Goal: Communication & Community: Ask a question

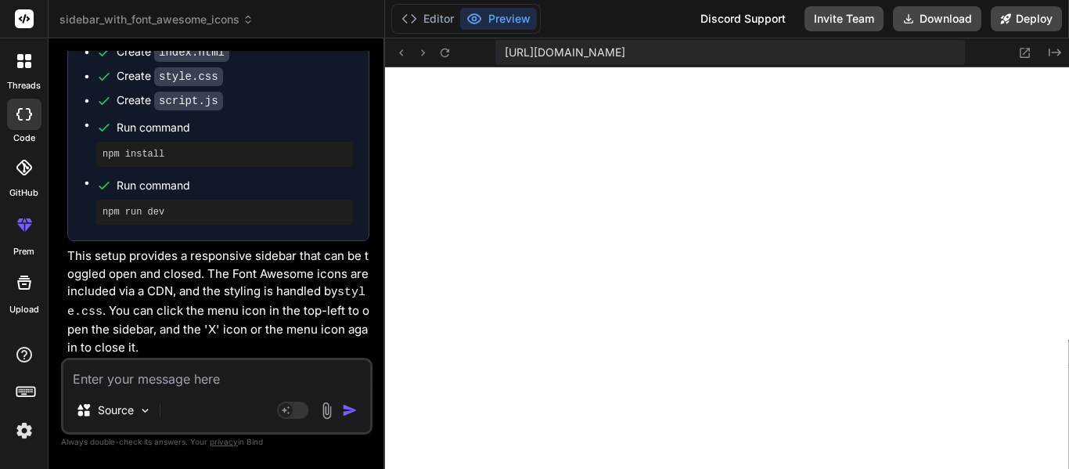
scroll to position [1283, 0]
click at [172, 376] on textarea at bounding box center [216, 374] width 307 height 28
type textarea "M"
type textarea "x"
type textarea "Ma"
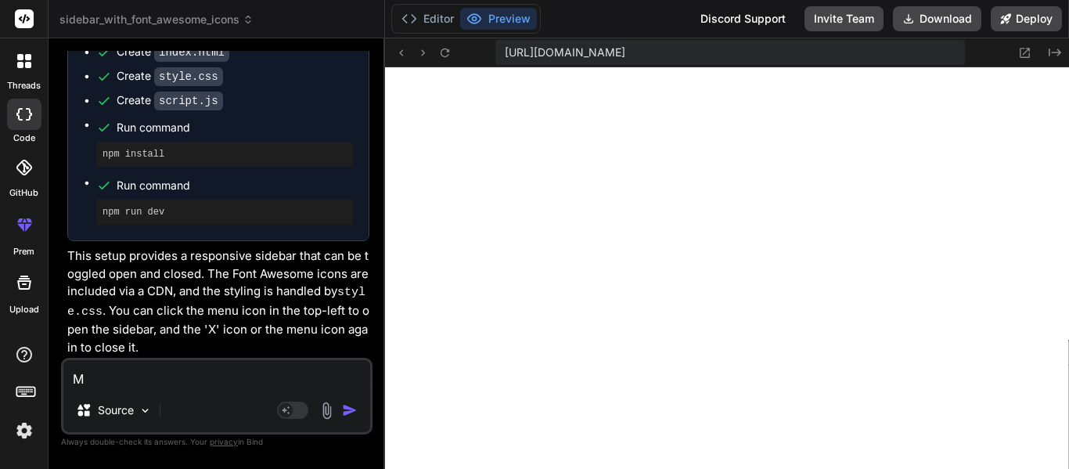
type textarea "x"
type textarea "Maj"
type textarea "x"
type textarea "Ma"
type textarea "x"
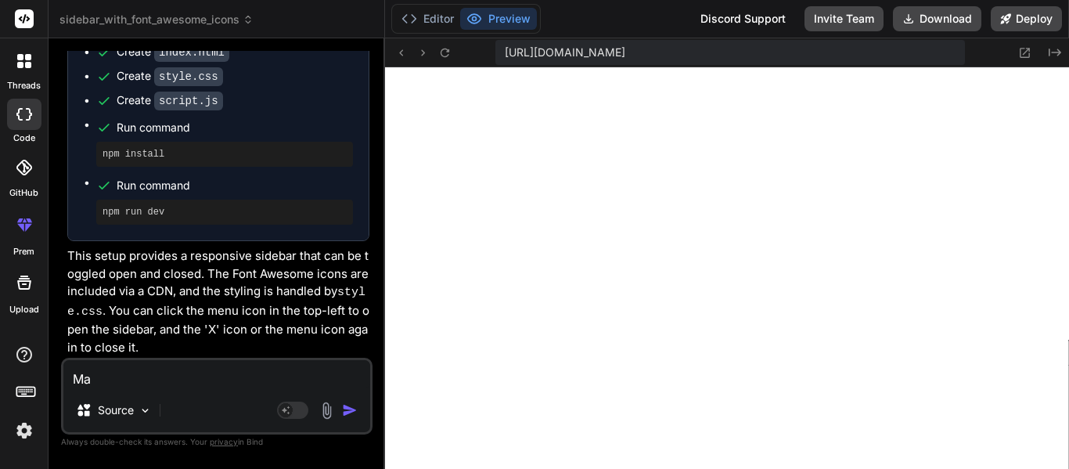
type textarea "Mak"
type textarea "x"
type textarea "Make"
type textarea "x"
type textarea "Make"
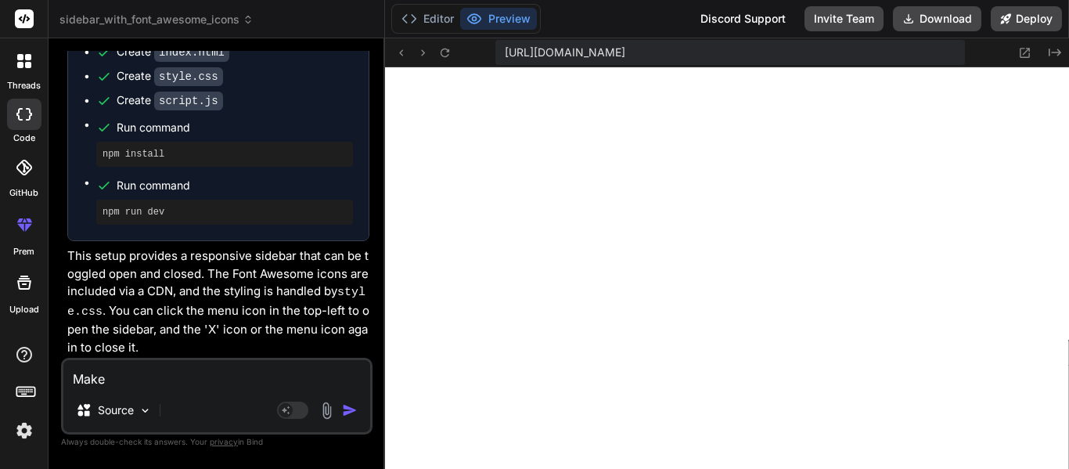
type textarea "x"
type textarea "Make t"
type textarea "x"
type textarea "Make"
type textarea "x"
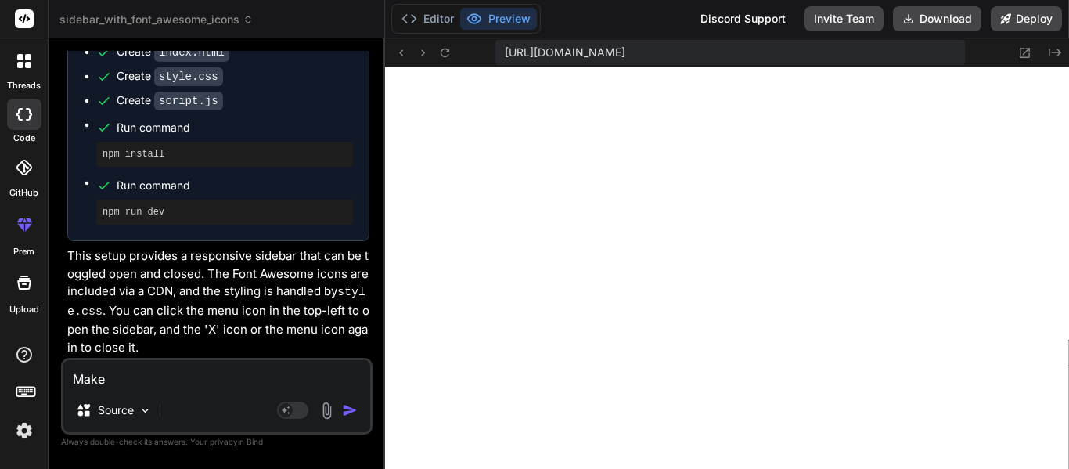
type textarea "Make i"
type textarea "x"
type textarea "Make it"
type textarea "x"
type textarea "Make it"
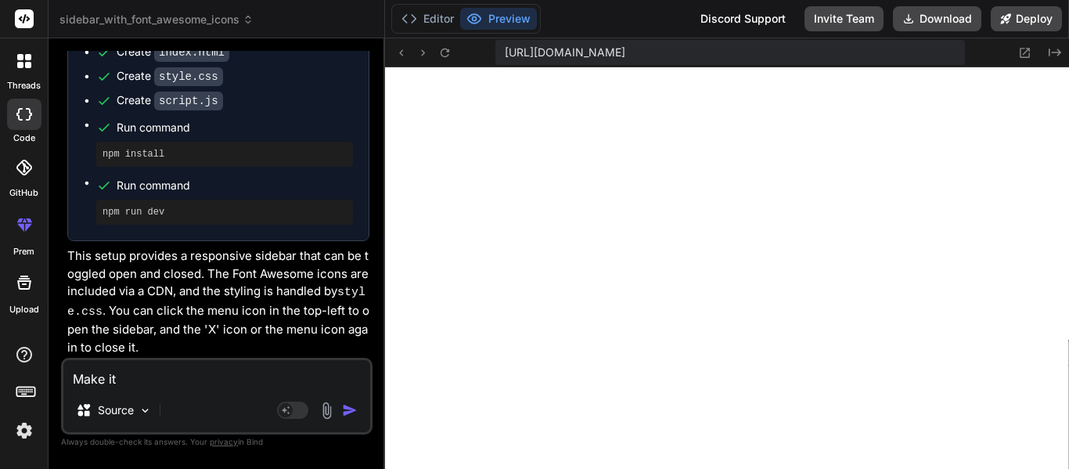
type textarea "x"
type textarea "Make it s"
type textarea "x"
type textarea "Make it so"
type textarea "x"
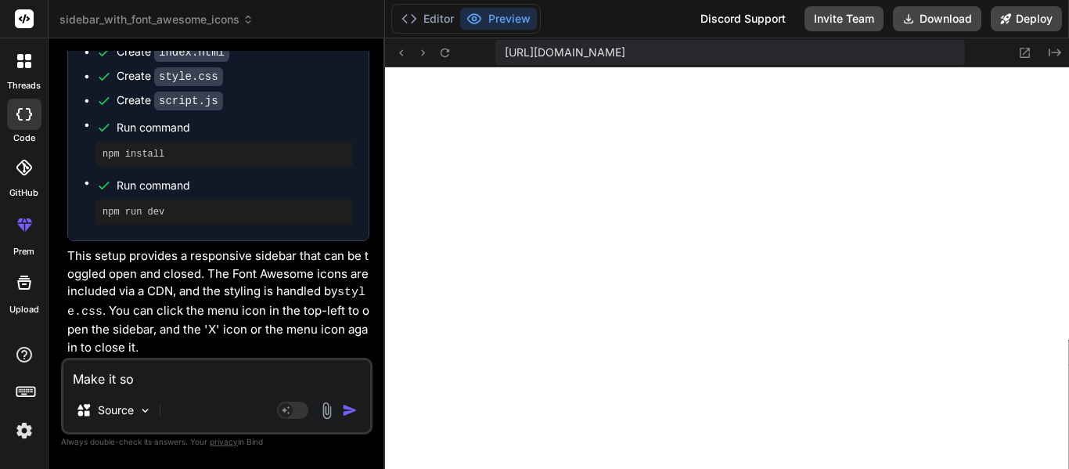
type textarea "Make it soy"
type textarea "x"
type textarea "Make it so"
type textarea "x"
type textarea "Make it so"
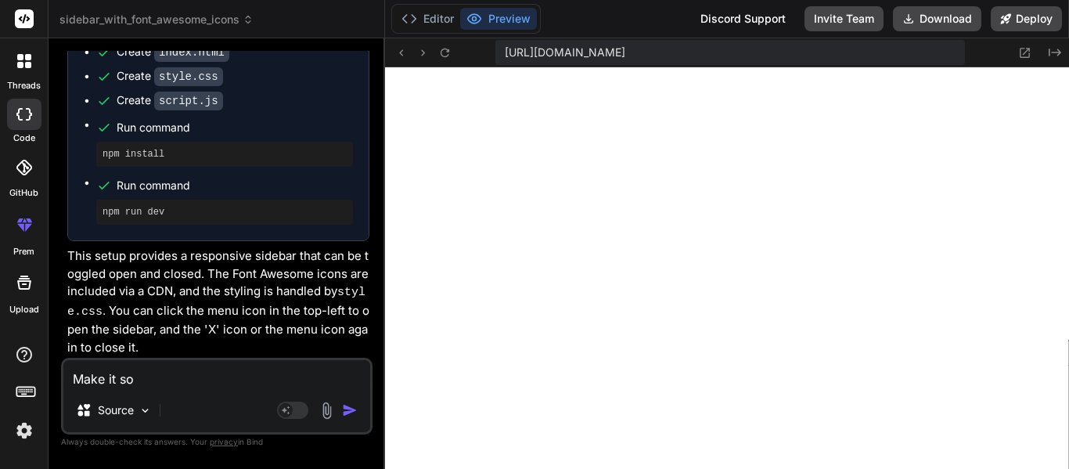
type textarea "x"
type textarea "Make it so y"
type textarea "x"
type textarea "Make it so yo"
type textarea "x"
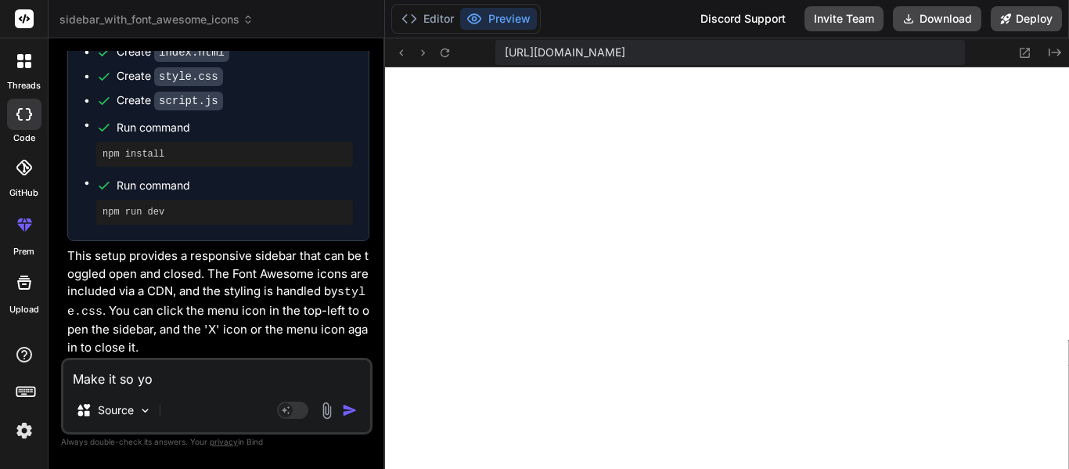
type textarea "Make it so you"
type textarea "x"
type textarea "Make it so you"
type textarea "x"
type textarea "Make it so you c"
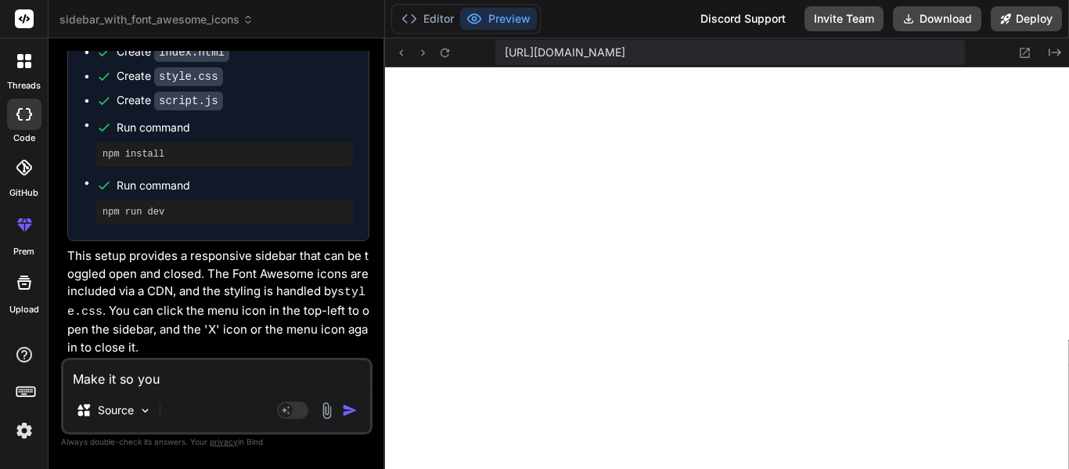
type textarea "x"
type textarea "Make it so you ca"
type textarea "x"
type textarea "Make it so you ca"
type textarea "x"
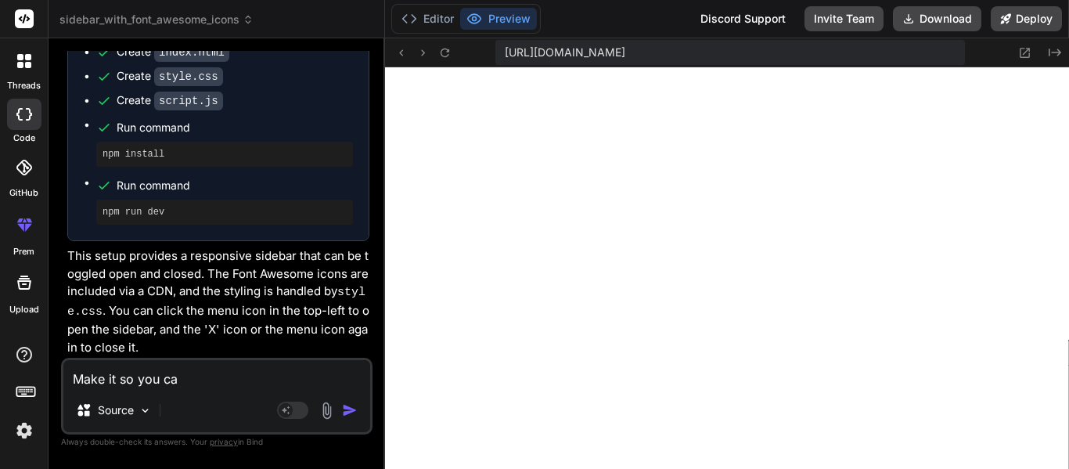
type textarea "Make it so you ca"
type textarea "x"
type textarea "Make it so you can"
type textarea "x"
type textarea "Make it so you can"
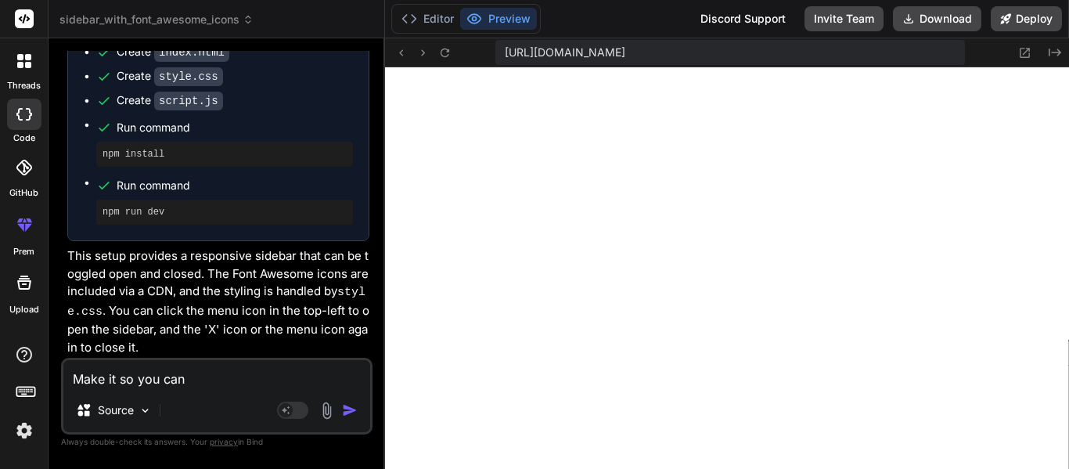
type textarea "x"
type textarea "Make it so you can c"
type textarea "x"
type textarea "Make it so you can cl"
type textarea "x"
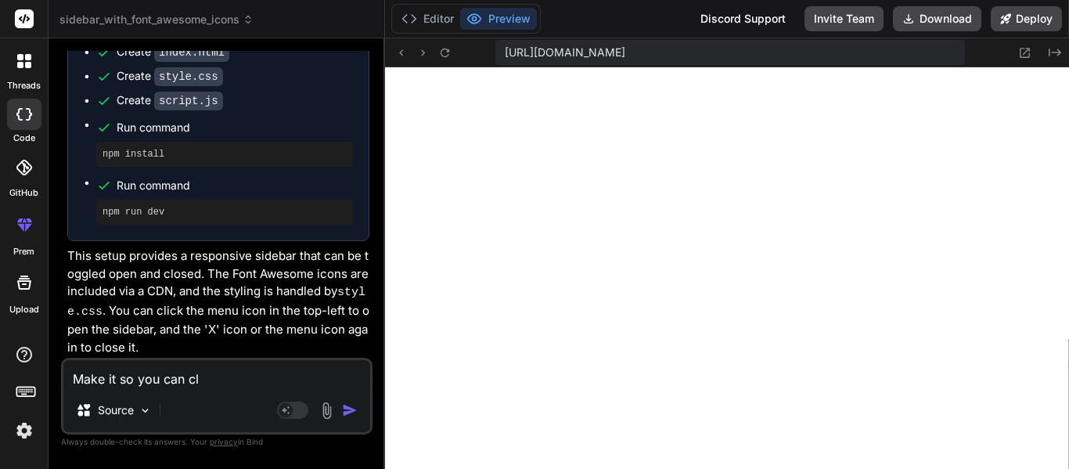
type textarea "Make it so you can clo"
type textarea "x"
type textarea "Make it so you can clos"
type textarea "x"
type textarea "Make it so you can close"
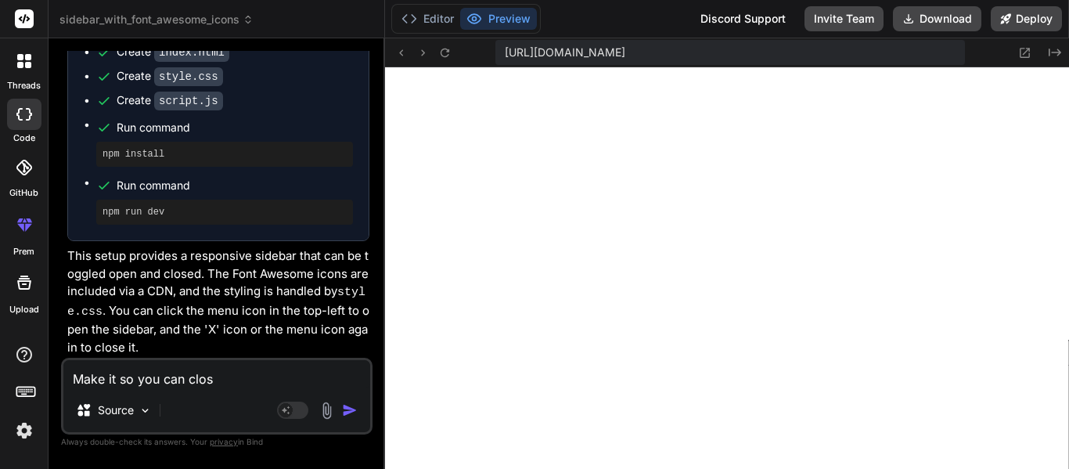
type textarea "x"
type textarea "Make it so you can close"
type textarea "x"
type textarea "Make it so you can close o"
type textarea "x"
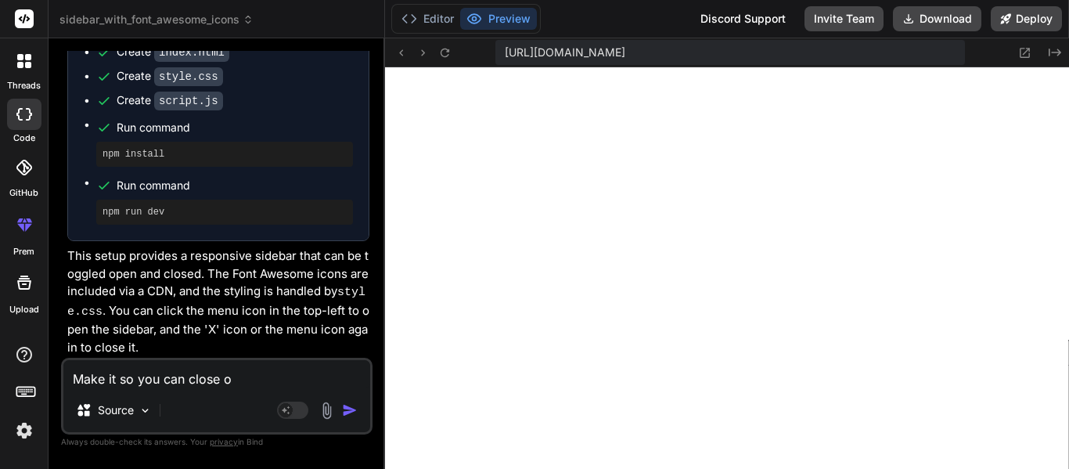
type textarea "Make it so you can close or"
type textarea "x"
type textarea "Make it so you can close or"
type textarea "x"
type textarea "Make it so you can close or o"
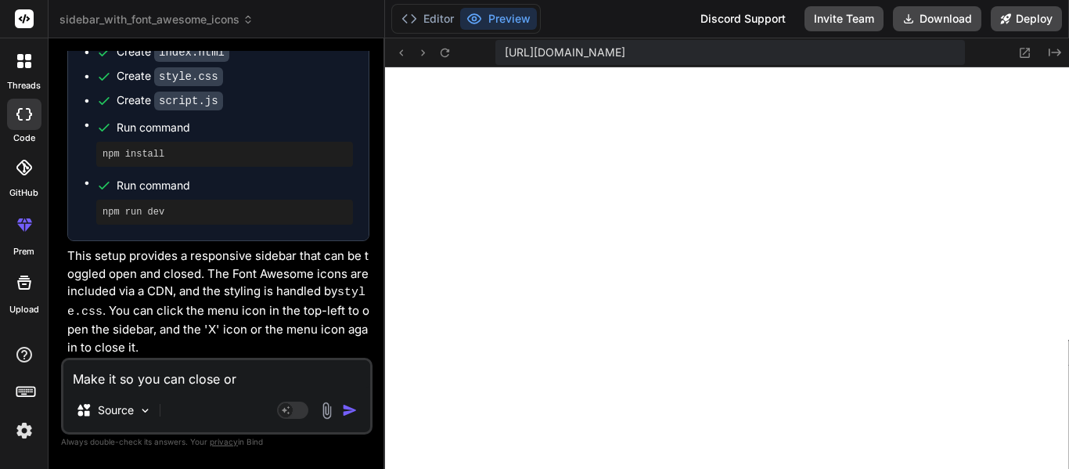
type textarea "x"
type textarea "Make it so you can close or op"
type textarea "x"
type textarea "Make it so you can close or ope"
type textarea "x"
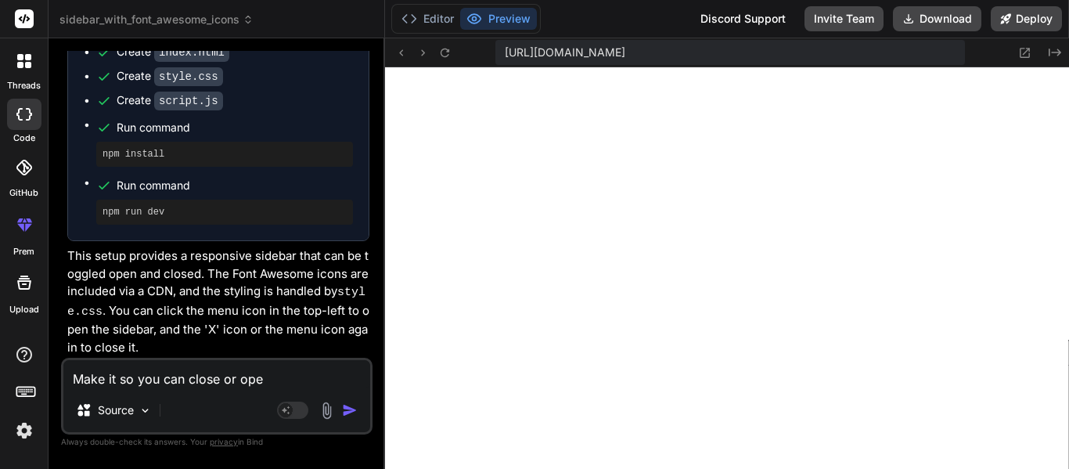
type textarea "Make it so you can close or open"
type textarea "x"
type textarea "Make it so you can close or open"
type textarea "x"
type textarea "Make it so you can close or open t"
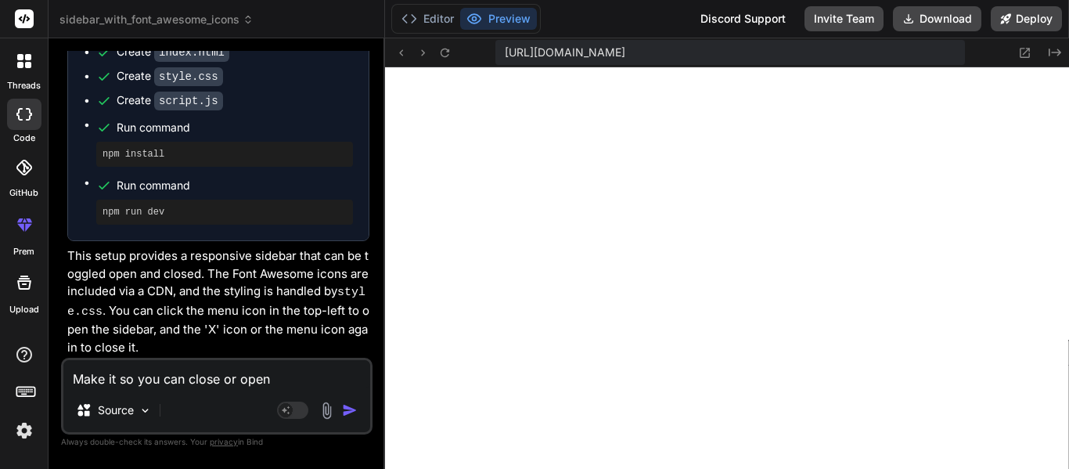
type textarea "x"
type textarea "Make it so you can close or open th"
type textarea "x"
type textarea "Make it so you can close or open the"
type textarea "x"
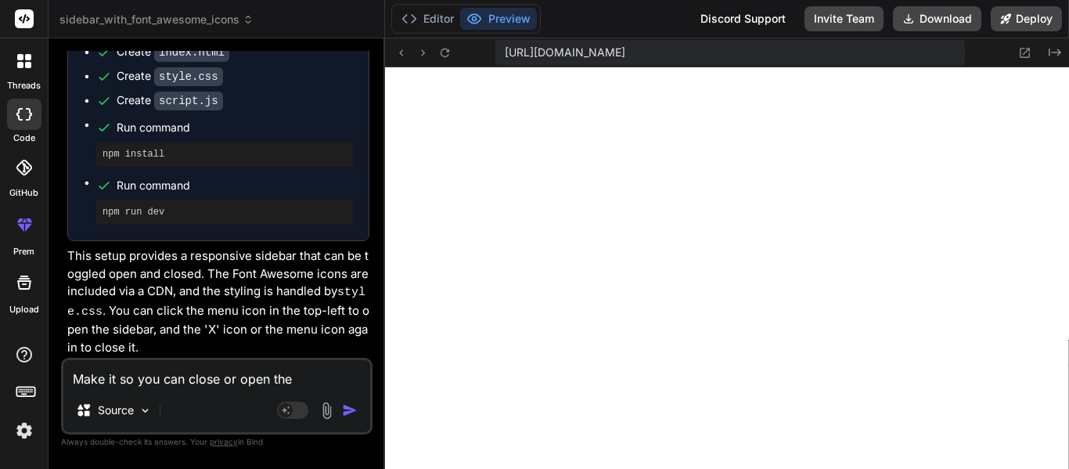
type textarea "Make it so you can close or open the"
type textarea "x"
type textarea "Make it so you can close or open the si"
type textarea "x"
type textarea "Make it so you can close or open the sid"
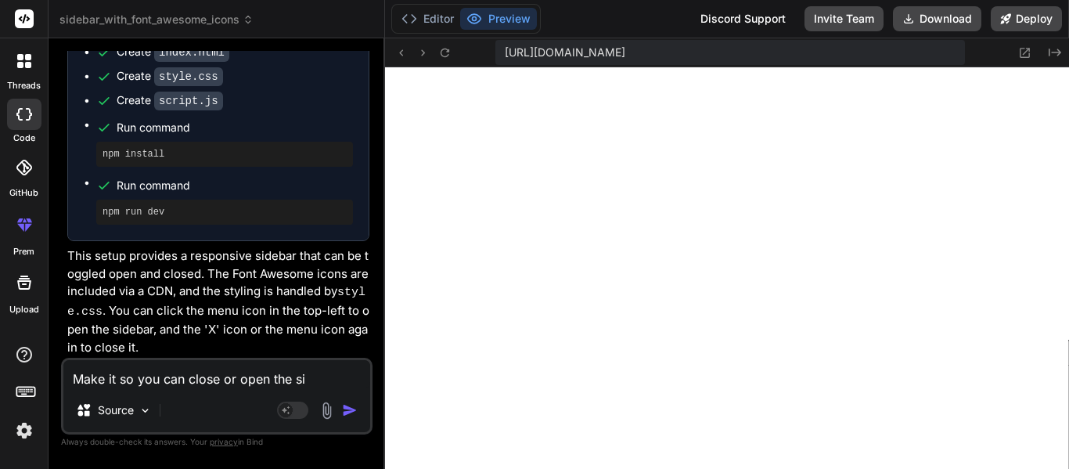
type textarea "x"
type textarea "Make it so you can close or open the side"
type textarea "x"
type textarea "Make it so you can close or open the sideb"
type textarea "x"
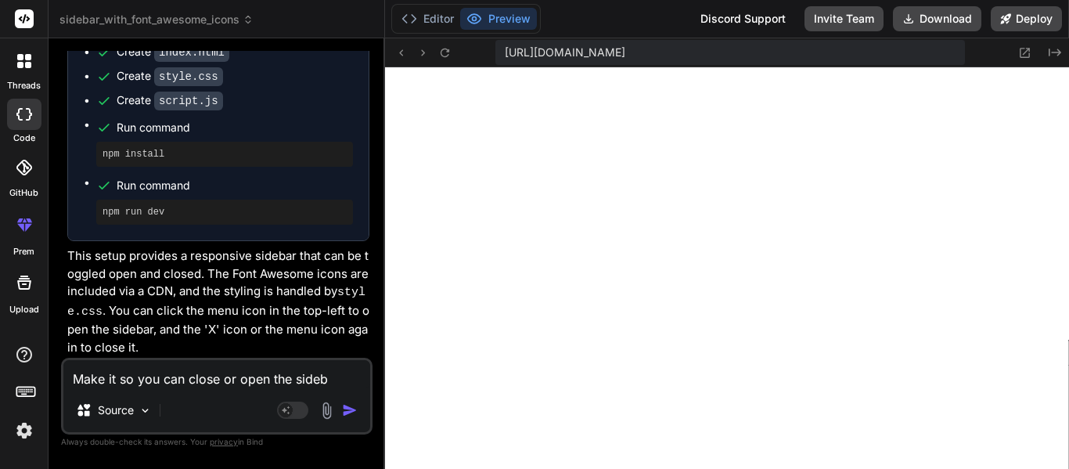
type textarea "Make it so you can close or open the sideba"
type textarea "x"
type textarea "Make it so you can close or open the sidebar"
type textarea "x"
type textarea "Make it so you can close or open the sidebar."
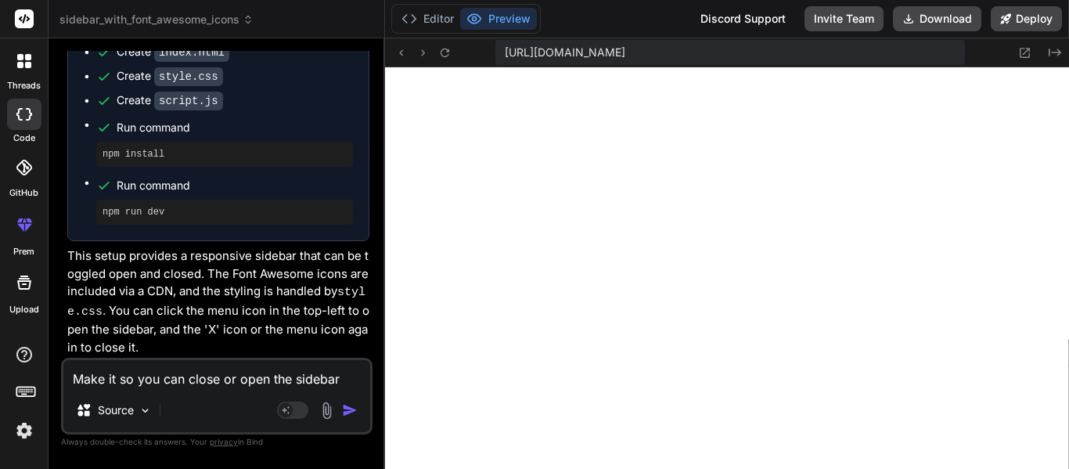
type textarea "x"
type textarea "Make it so you can close or open the sidebar."
type textarea "x"
type textarea "Make it so you can close or open the sidebar. I"
type textarea "x"
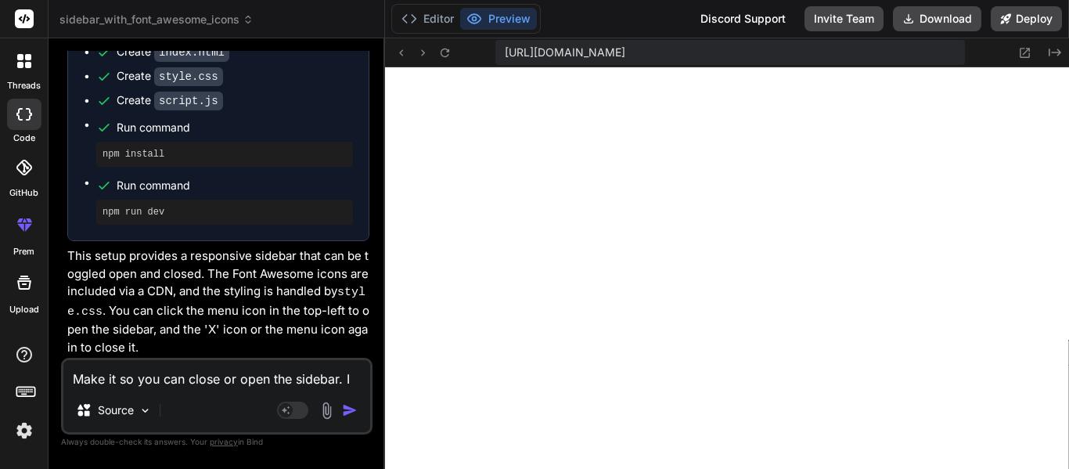
type textarea "Make it so you can close or open the sidebar. It"
type textarea "x"
type textarea "Make it so you can close or open the sidebar. It"
type textarea "x"
type textarea "Make it so you can close or open the sidebar. It i"
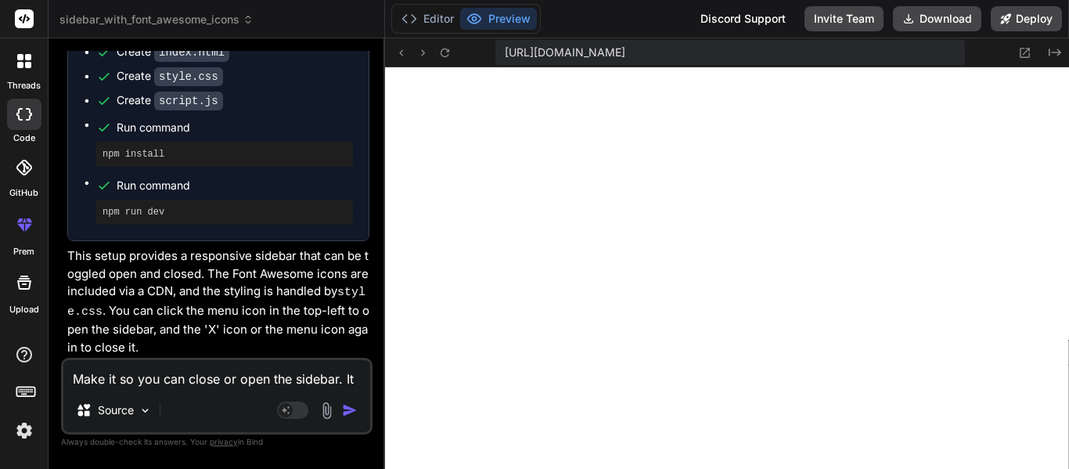
type textarea "x"
type textarea "Make it so you can close or open the sidebar. It is"
type textarea "x"
type textarea "Make it so you can close or open the sidebar. It is"
type textarea "x"
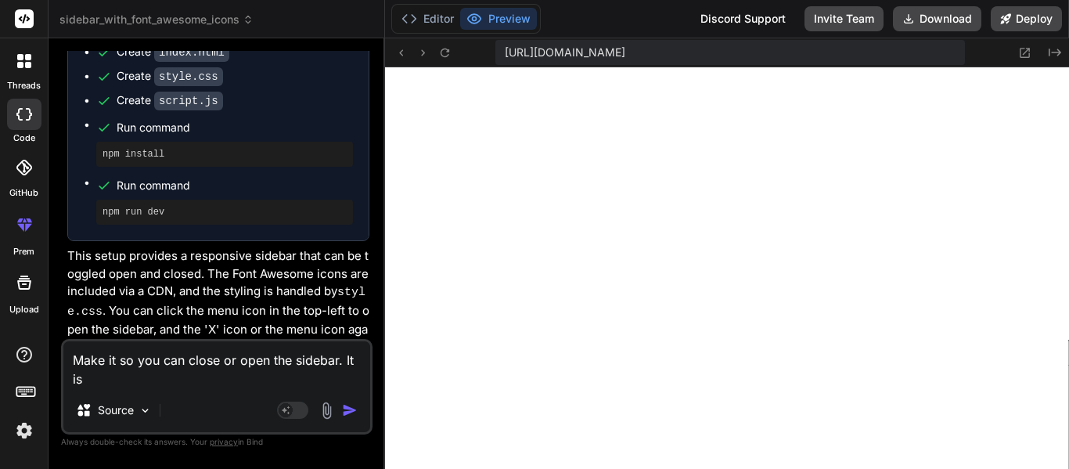
type textarea "Make it so you can close or open the sidebar. It is j"
type textarea "x"
type textarea "Make it so you can close or open the sidebar. It is ju"
type textarea "x"
type textarea "Make it so you can close or open the sidebar. It is jus"
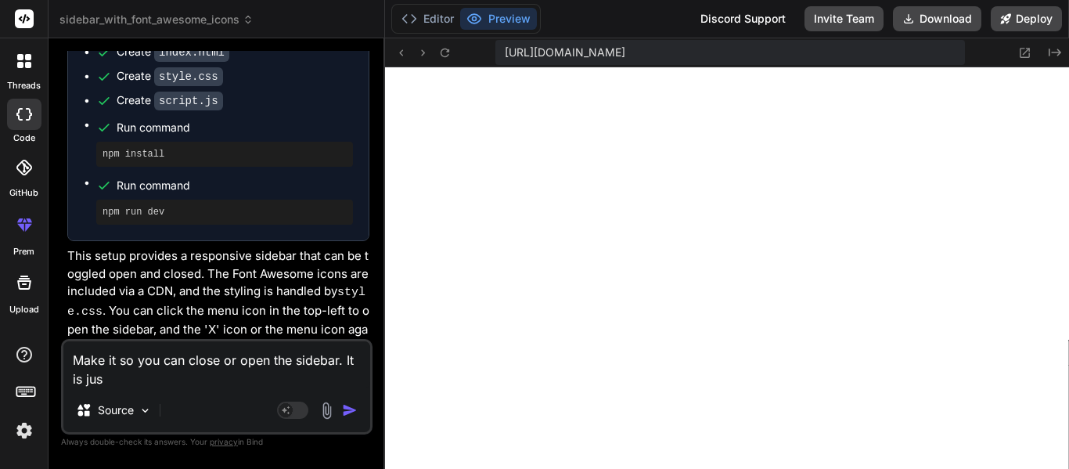
type textarea "x"
type textarea "Make it so you can close or open the sidebar. It is just"
type textarea "x"
type textarea "Make it so you can close or open the sidebar. It is just"
type textarea "x"
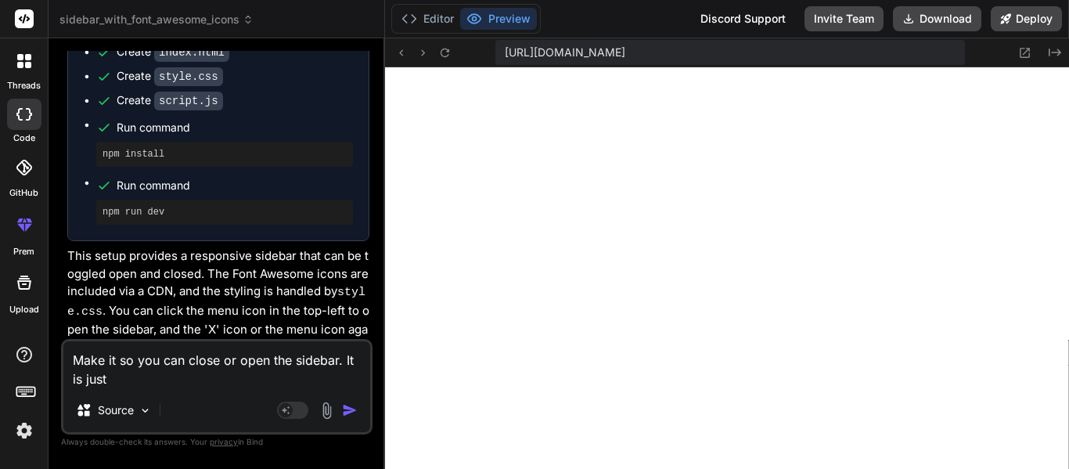
type textarea "Make it so you can close or open the sidebar. It is just t"
type textarea "x"
type textarea "Make it so you can close or open the sidebar. It is just th"
type textarea "x"
type textarea "Make it so you can close or open the sidebar. It is just the"
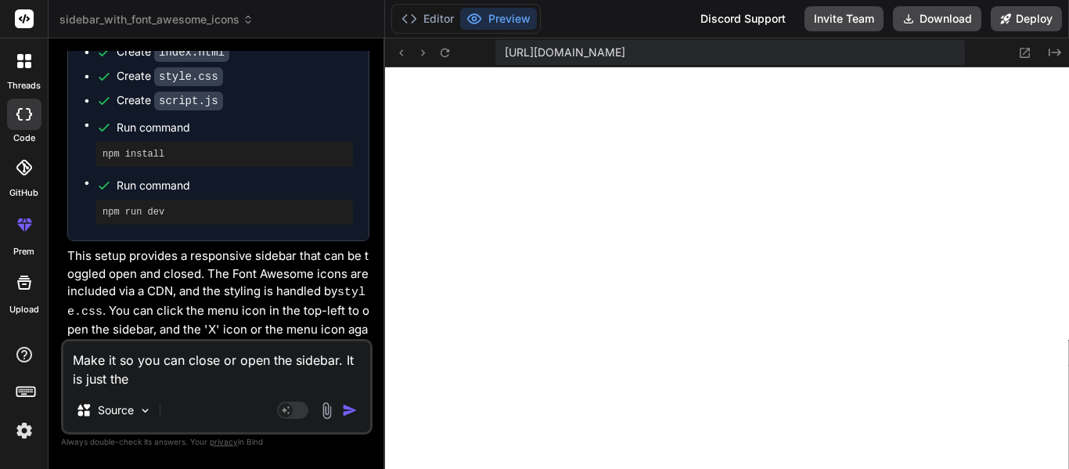
type textarea "x"
type textarea "Make it so you can close or open the sidebar. It is just ther"
type textarea "x"
type textarea "Make it so you can close or open the sidebar. It is just there"
type textarea "x"
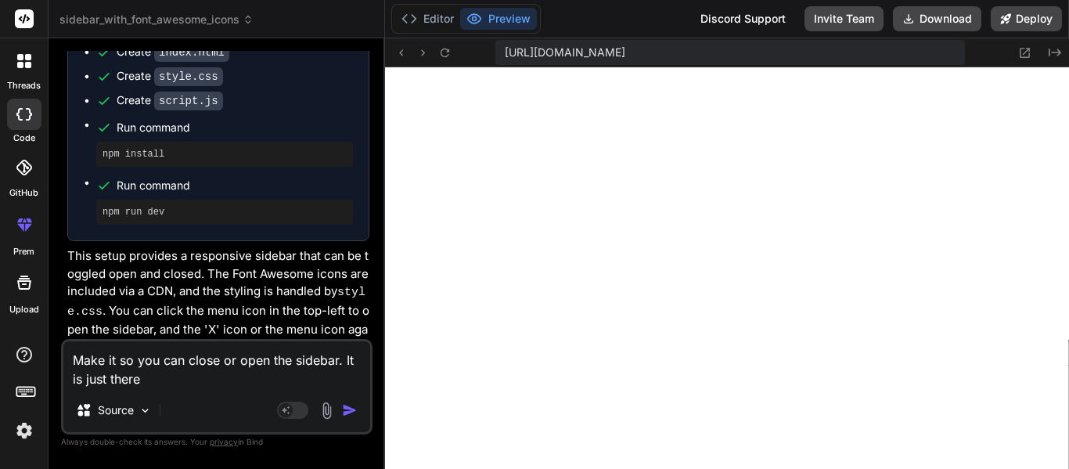
click at [220, 359] on textarea "Make it so you can close or open the sidebar. It is just there" at bounding box center [216, 364] width 307 height 47
type textarea "Make it so you can close the sidebar. It is just there"
type textarea "x"
type textarea "Make it so you can close the sidebar. It is just there."
type textarea "x"
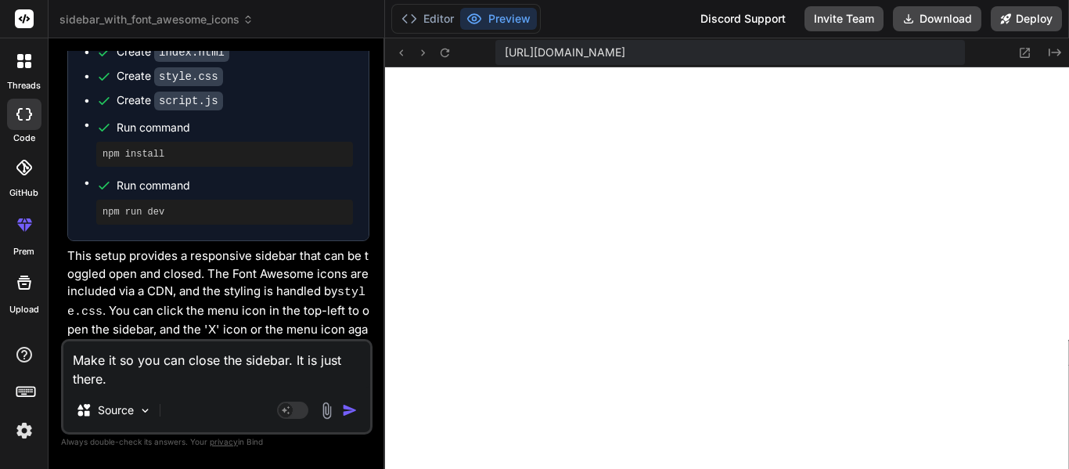
type textarea "Make it so you can close the sidebar. It is just there"
type textarea "x"
type textarea "Make it so you can close the sidebar. It is just athere"
type textarea "x"
type textarea "Make it so you can close the sidebar. It is just althere"
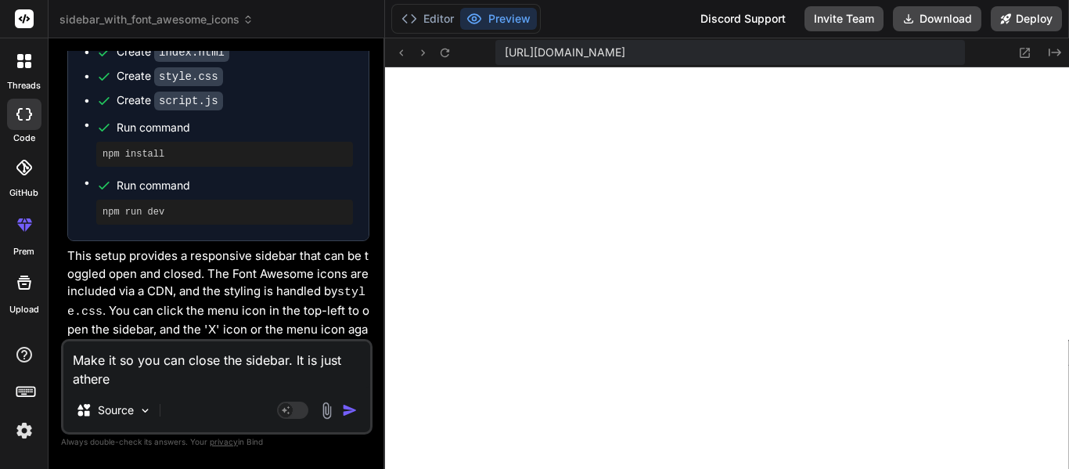
type textarea "x"
type textarea "Make it so you can close the sidebar. It is just alwthere"
type textarea "x"
type textarea "Make it so you can close the sidebar. It is just alwathere"
type textarea "x"
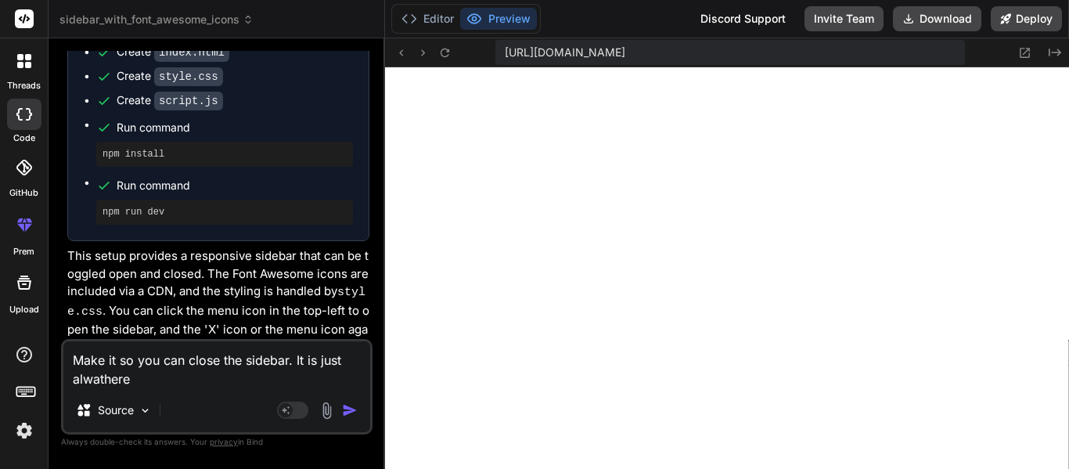
type textarea "Make it so you can close the sidebar. It is just alwaythere"
type textarea "x"
type textarea "Make it so you can close the sidebar. It is just alwaysthere"
type textarea "x"
type textarea "Make it so you can close the sidebar. It is just always there"
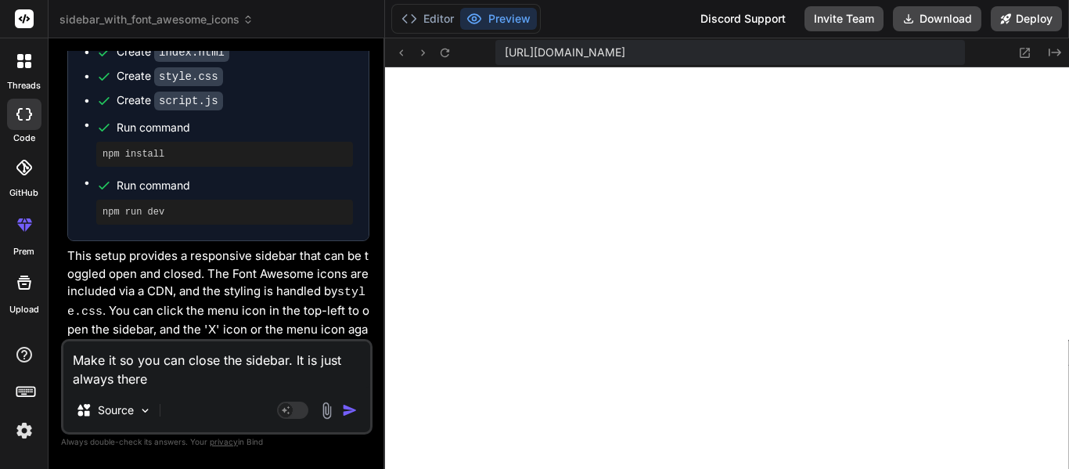
type textarea "x"
type textarea "Make it so you can close the sidebar. It is just always there."
type textarea "x"
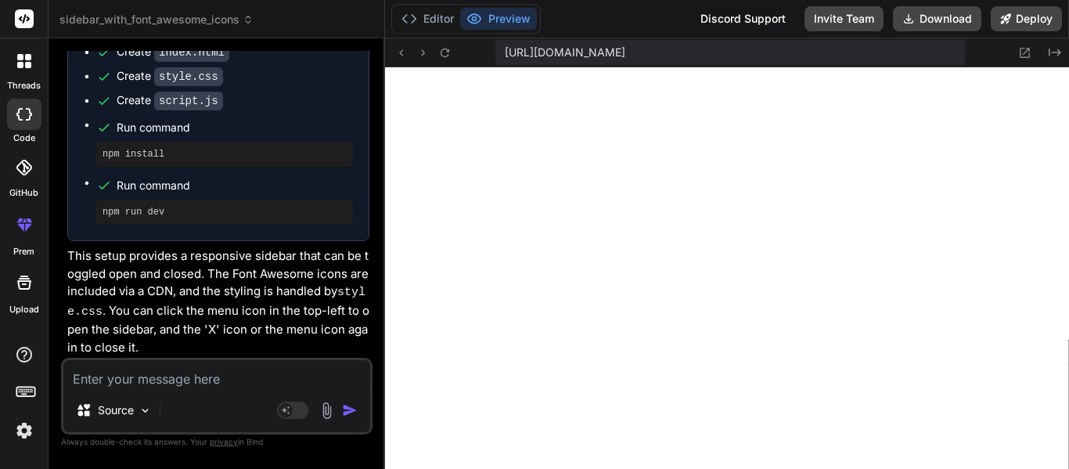
scroll to position [428, 0]
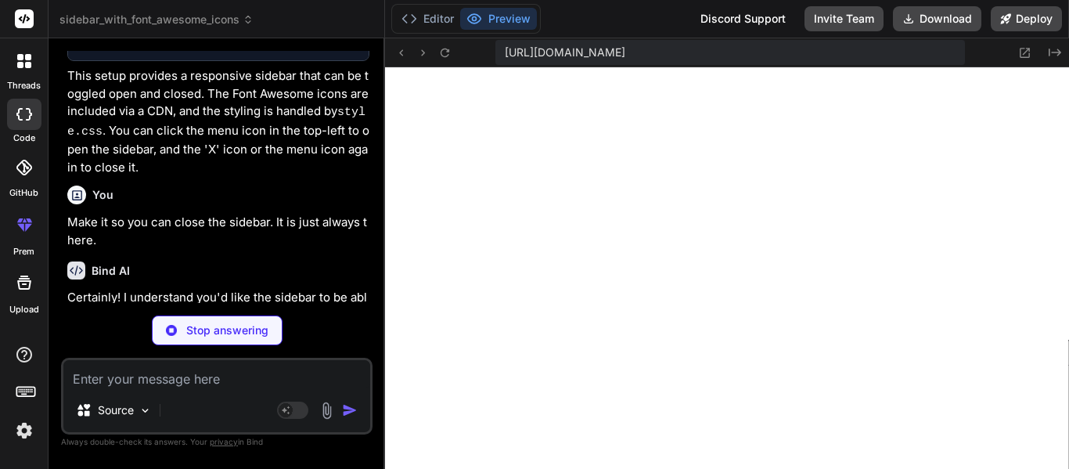
type textarea "x"
type textarea "} .sidebar-toggle-button:hover { background-color: #2980b9; /* Darker blue */ }"
type textarea "x"
type textarea "('sidebarToggle'); if (sidebarToggle) { sidebarToggle.addEventListener('click',…"
type textarea "x"
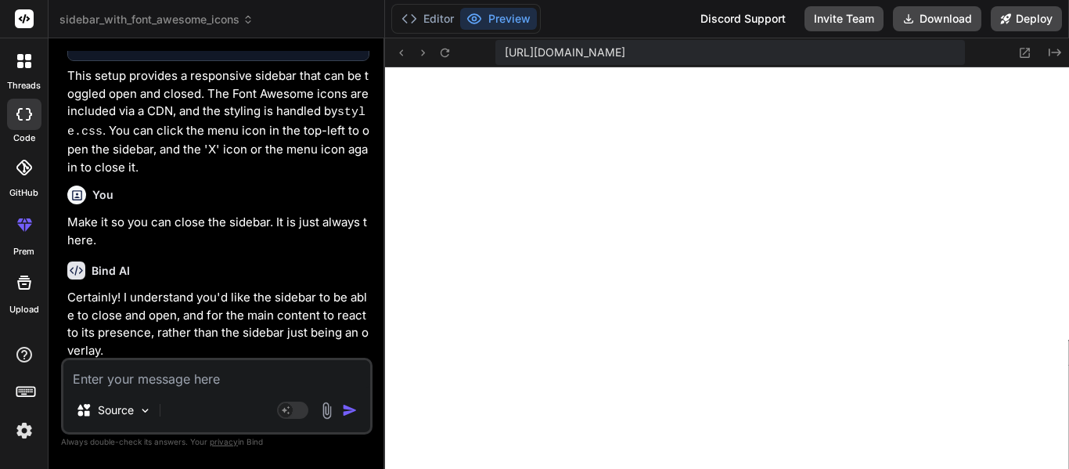
scroll to position [926, 0]
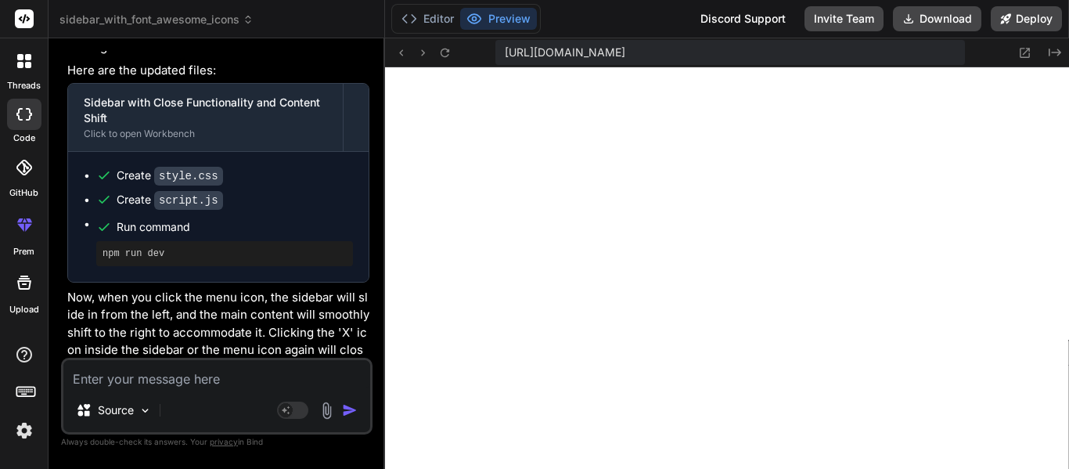
type textarea "N"
type textarea "x"
type textarea "No"
type textarea "x"
type textarea "Now"
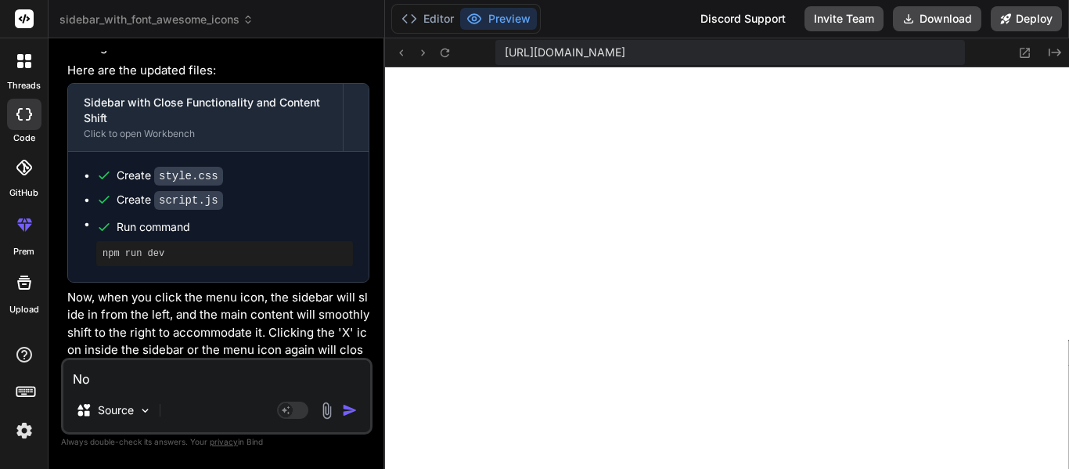
type textarea "x"
type textarea "Now"
type textarea "x"
type textarea "Now I"
type textarea "x"
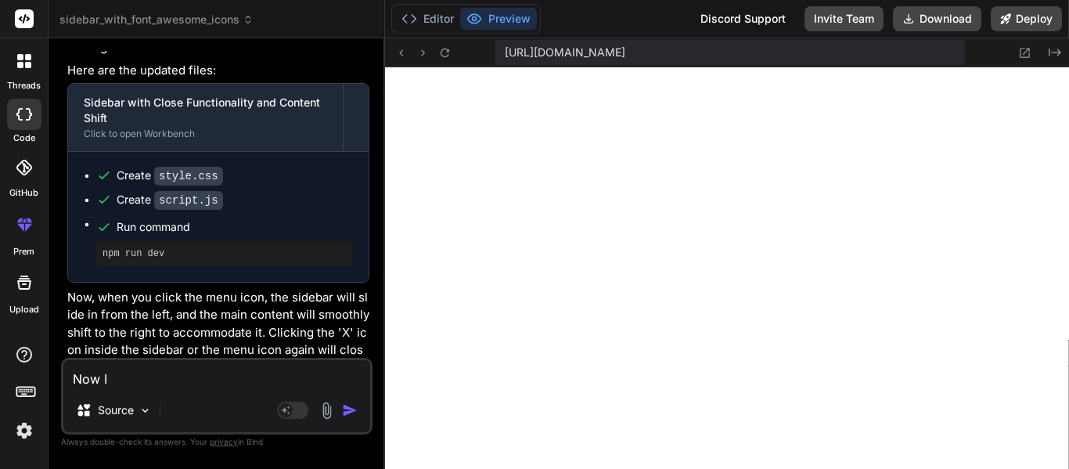
type textarea "Now I"
type textarea "x"
type textarea "Now I c"
type textarea "x"
type textarea "Now I ca"
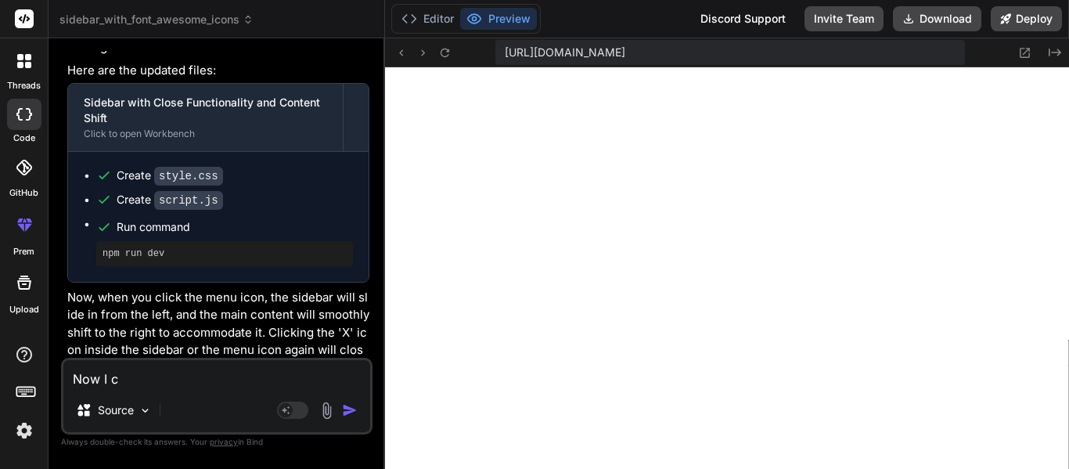
type textarea "x"
type textarea "Now I can"
type textarea "x"
type textarea "Now I can"
type textarea "x"
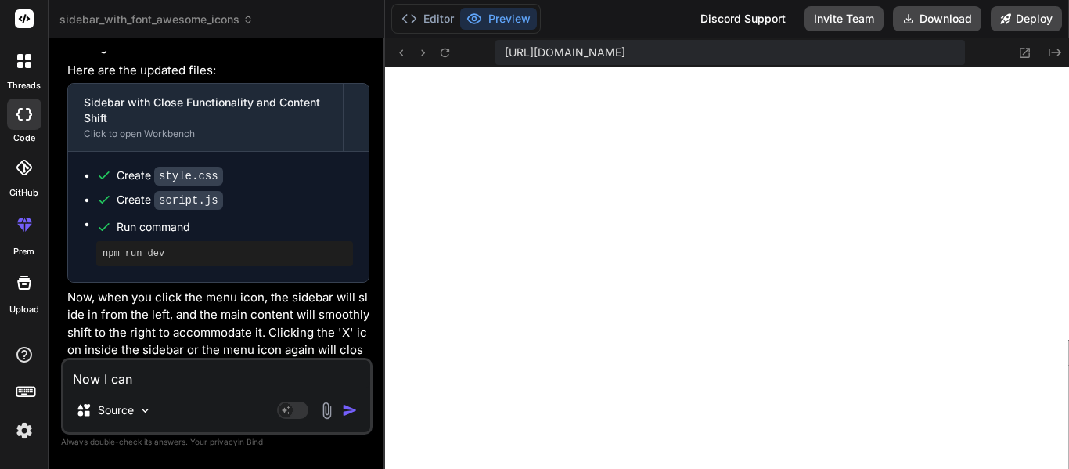
type textarea "Now I can"
type textarea "x"
type textarea "Now I can'"
type textarea "x"
type textarea "Now I can't"
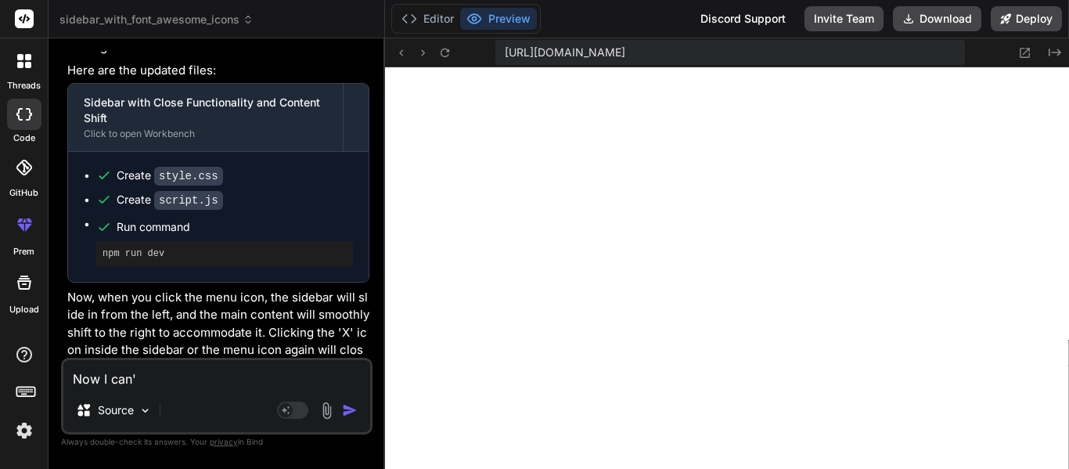
type textarea "x"
type textarea "Now I can't"
type textarea "x"
type textarea "Now I can't s"
type textarea "x"
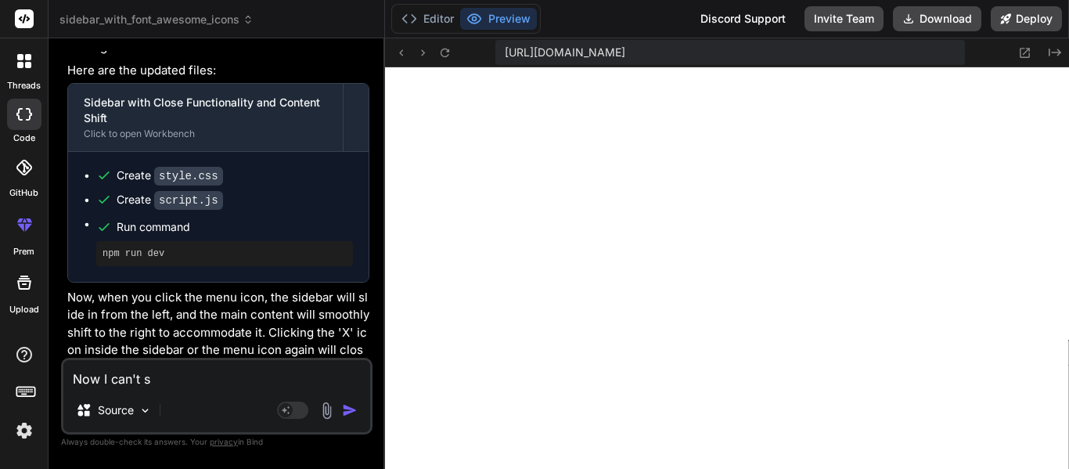
type textarea "Now I can't se"
type textarea "x"
type textarea "Now I can't see"
type textarea "x"
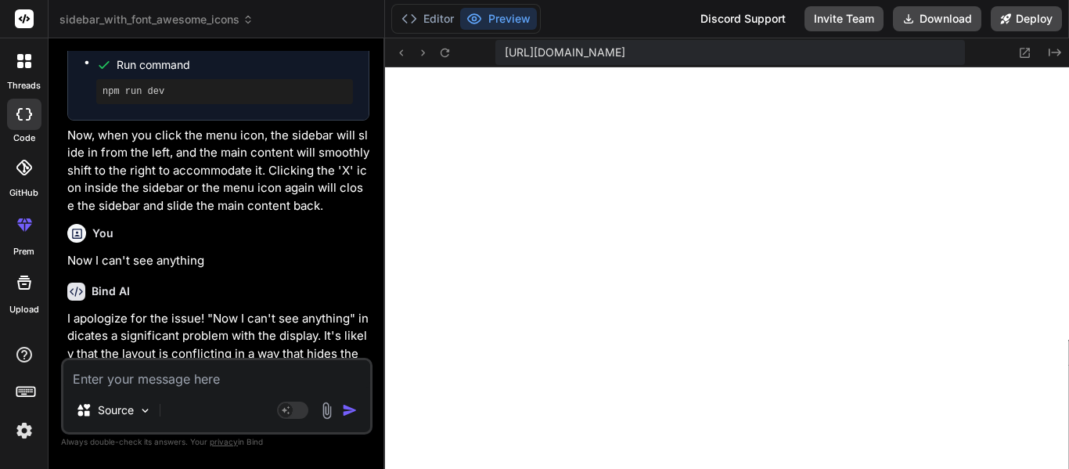
scroll to position [2097, 0]
click at [233, 361] on textarea at bounding box center [216, 374] width 307 height 28
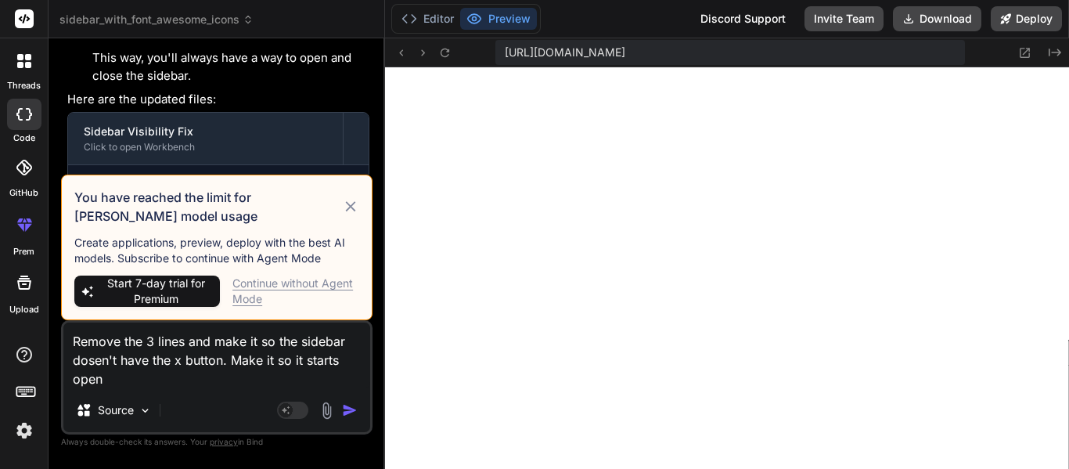
click at [265, 283] on div "Continue without Agent Mode" at bounding box center [295, 290] width 127 height 31
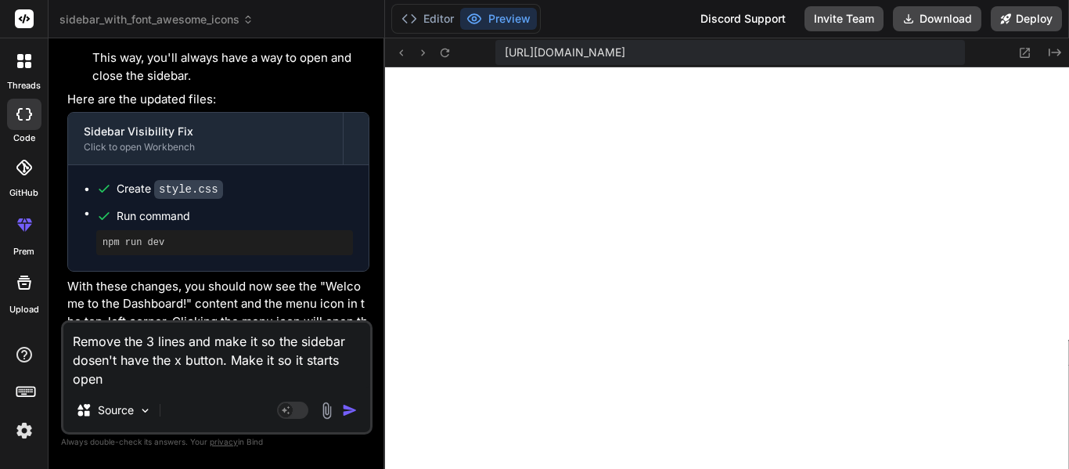
click at [266, 352] on textarea "Remove the 3 lines and make it so the sidebar dosen't have the x button. Make i…" at bounding box center [216, 355] width 307 height 66
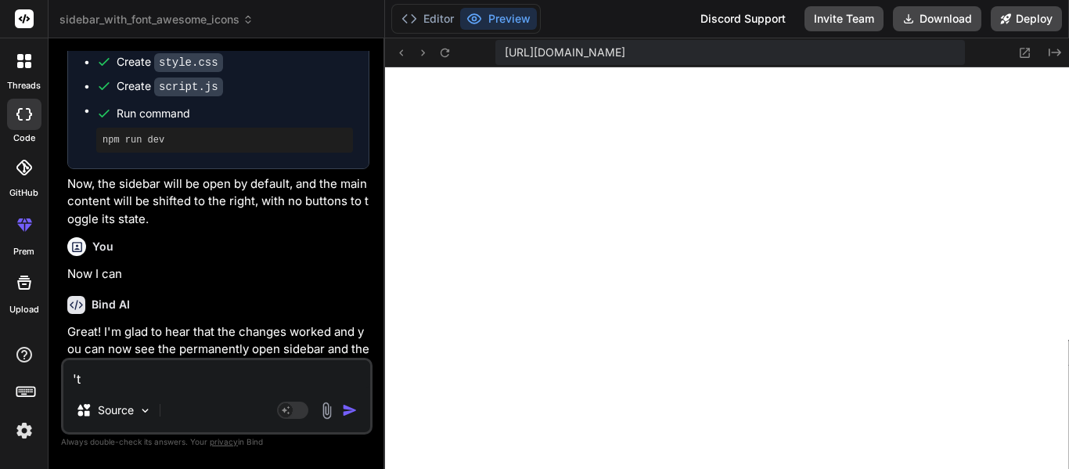
scroll to position [2858, 0]
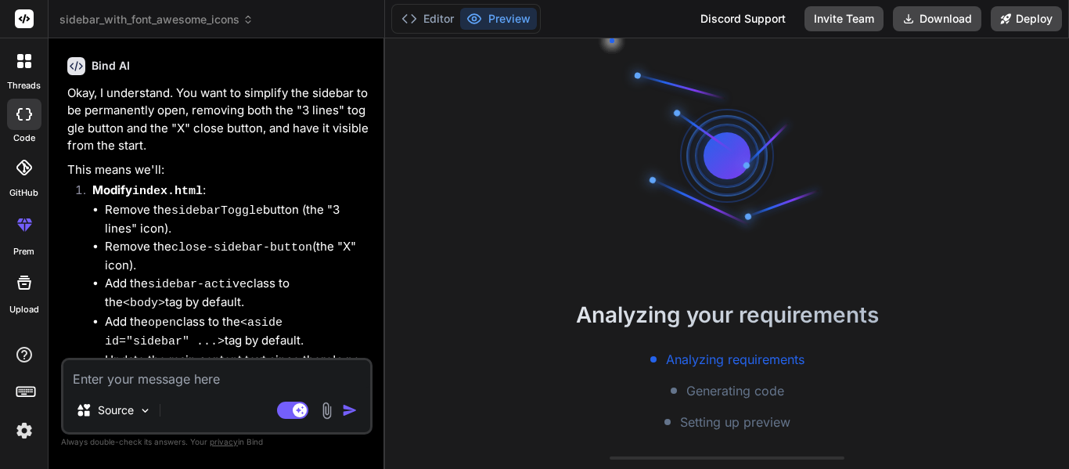
scroll to position [63, 0]
click at [16, 45] on div at bounding box center [24, 61] width 33 height 33
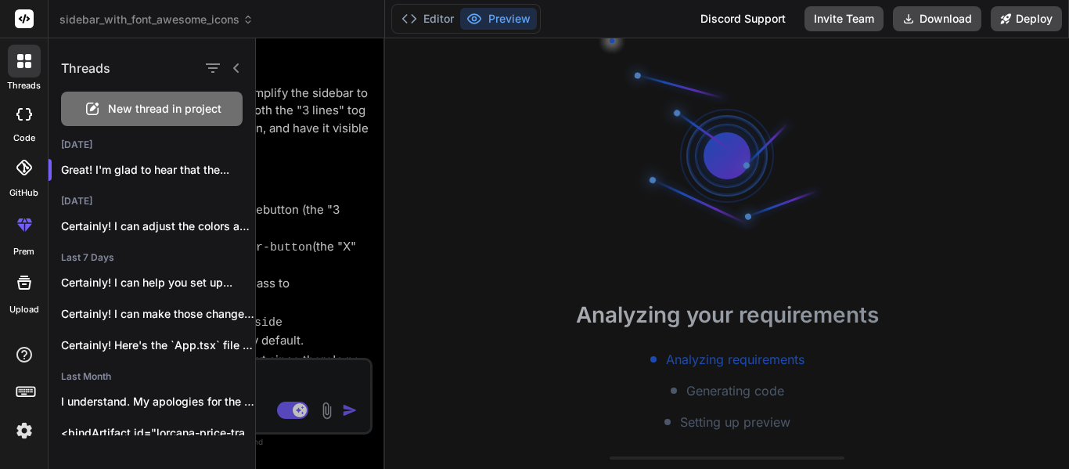
click at [127, 101] on span "New thread in project" at bounding box center [164, 109] width 113 height 16
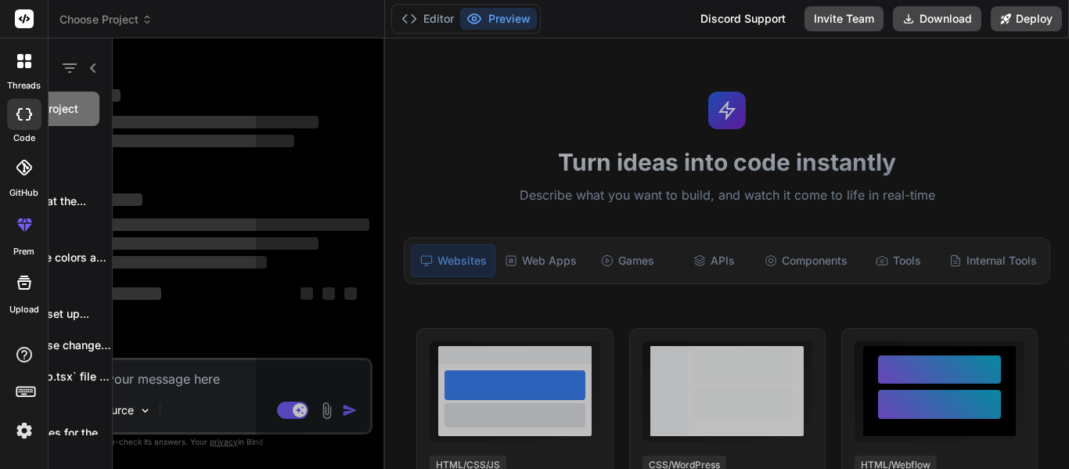
scroll to position [125, 0]
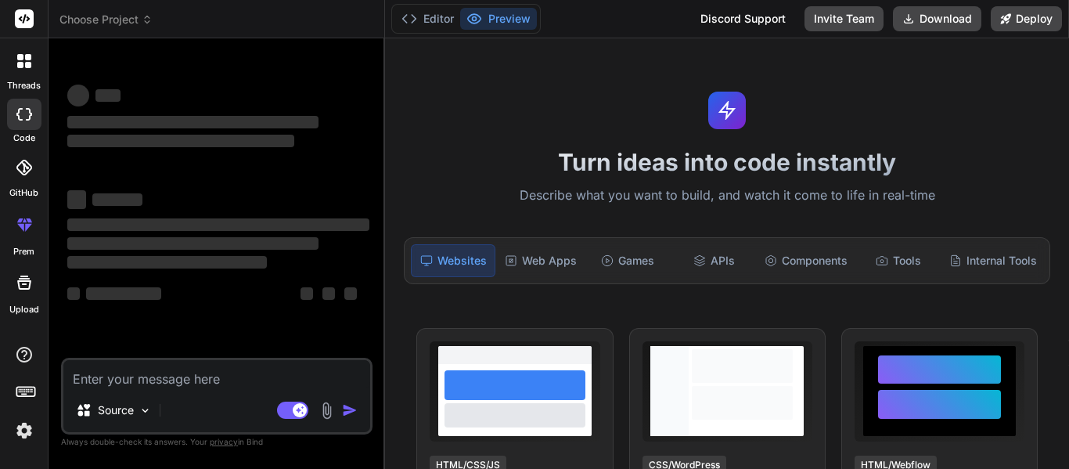
type textarea "x"
click at [152, 383] on textarea at bounding box center [216, 374] width 307 height 28
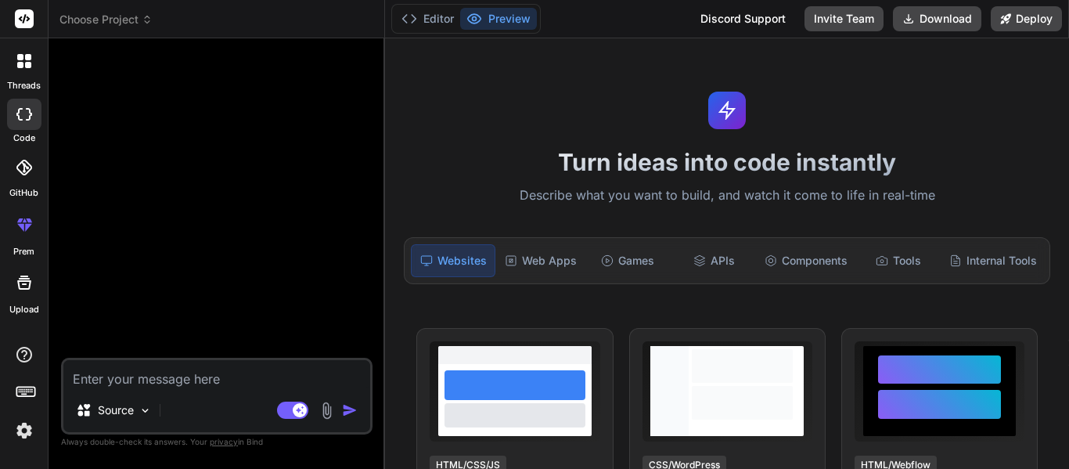
type textarea "C"
type textarea "x"
type textarea "Cr"
type textarea "x"
type textarea "Cre"
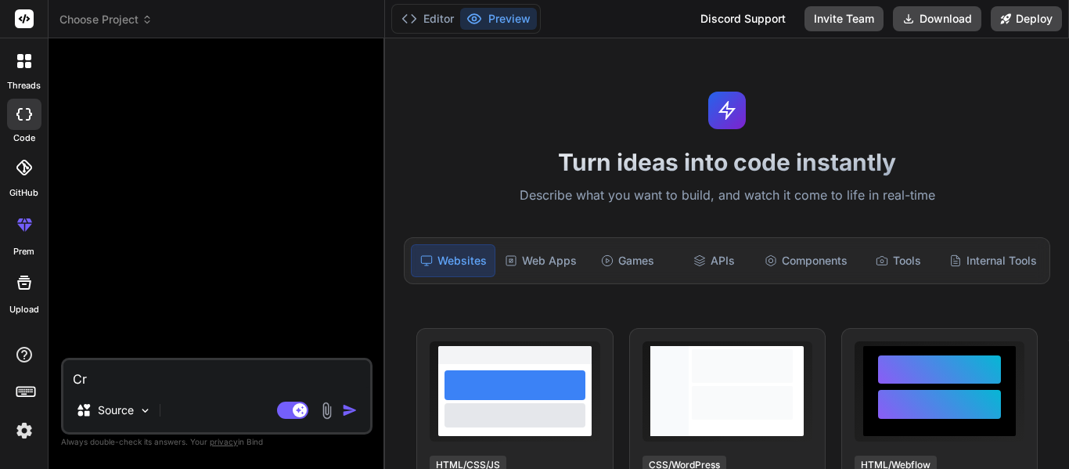
type textarea "x"
type textarea "Crea"
type textarea "x"
type textarea "Creat"
type textarea "x"
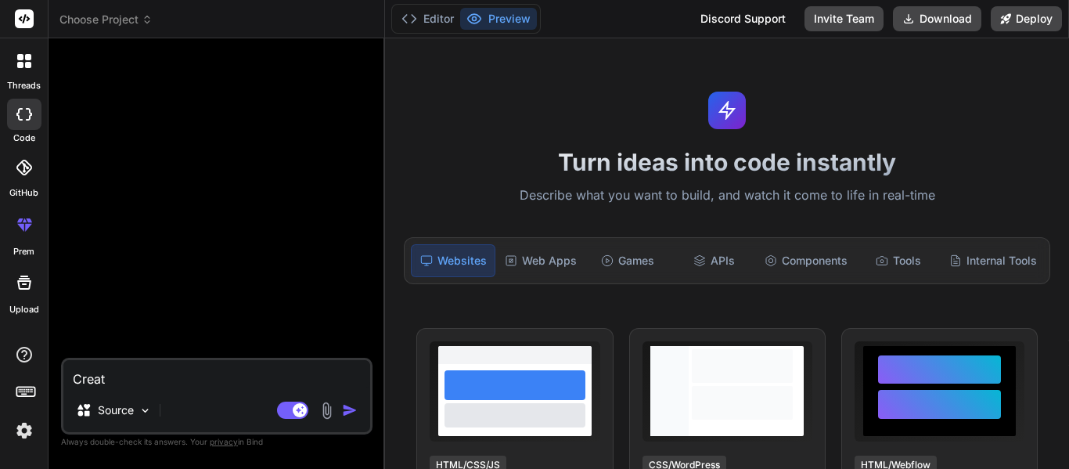
type textarea "Create"
type textarea "x"
type textarea "Create"
type textarea "x"
type textarea "Create m"
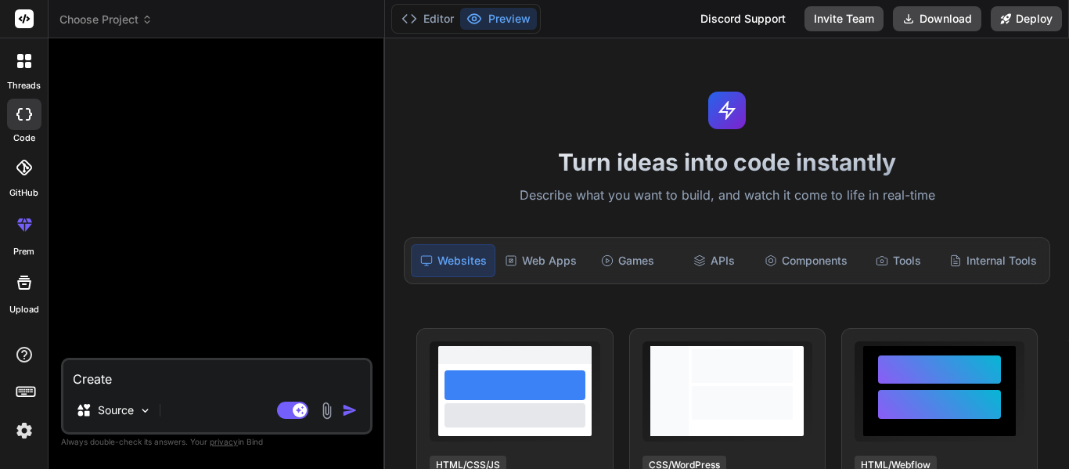
type textarea "x"
type textarea "Create me"
type textarea "x"
type textarea "Create me"
type textarea "x"
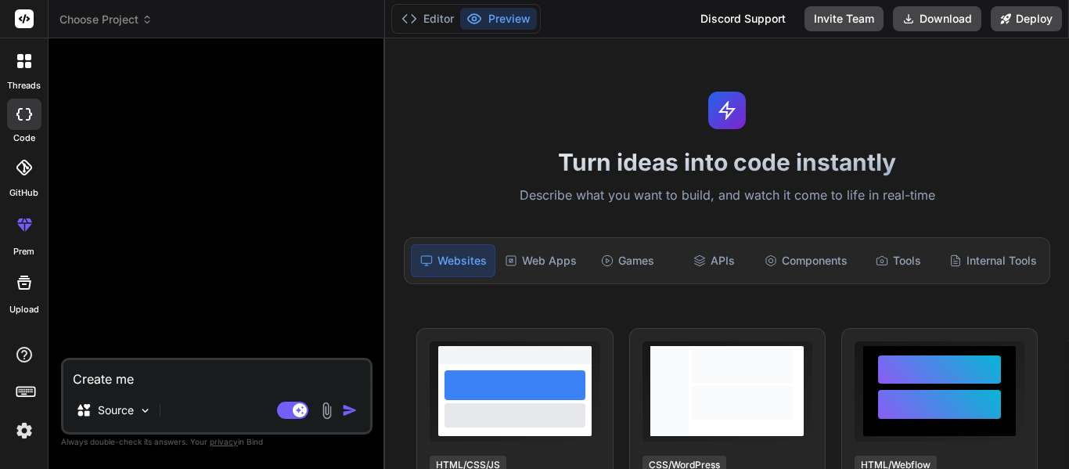
type textarea "Create me r"
type textarea "x"
type textarea "Create me"
type textarea "x"
type textarea "Create me J"
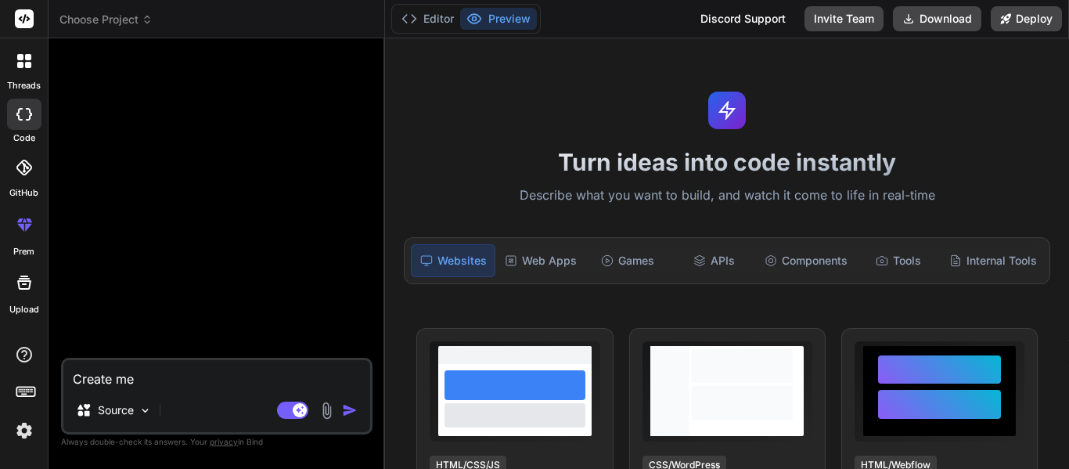
type textarea "x"
type textarea "Create me Ji"
type textarea "x"
type textarea "Create me Jij"
type textarea "x"
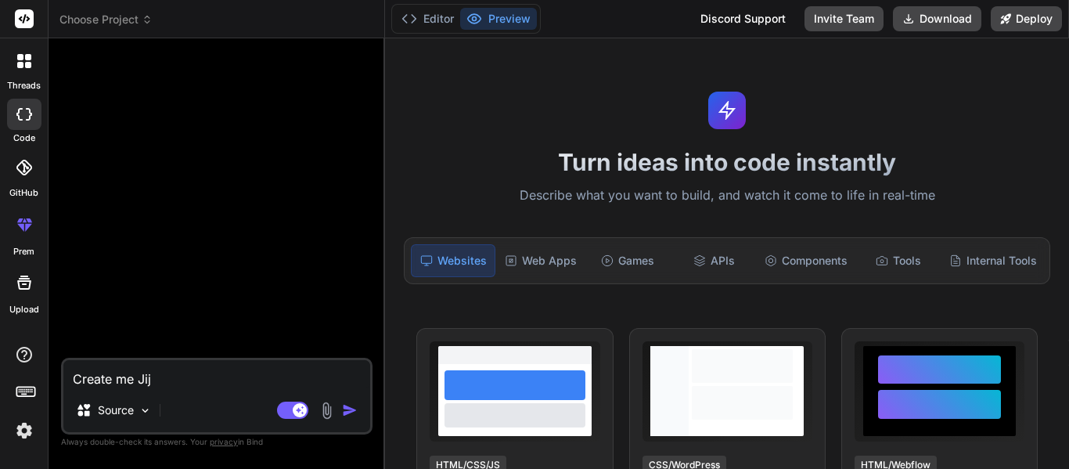
type textarea "Create me Jije"
type textarea "x"
type textarea "Create me Jij"
type textarea "x"
type textarea "Create me Ji"
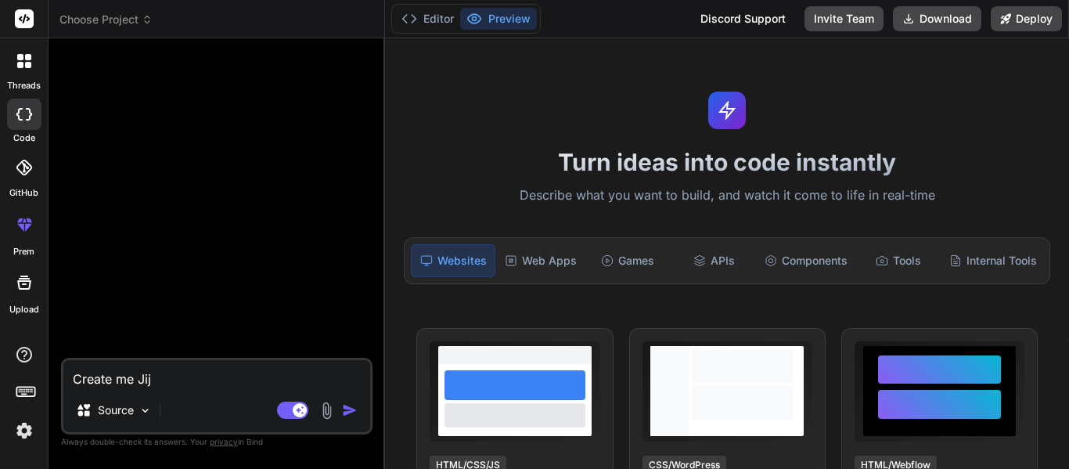
type textarea "x"
type textarea "Create me J"
type textarea "x"
type textarea "Create me Jo"
type textarea "x"
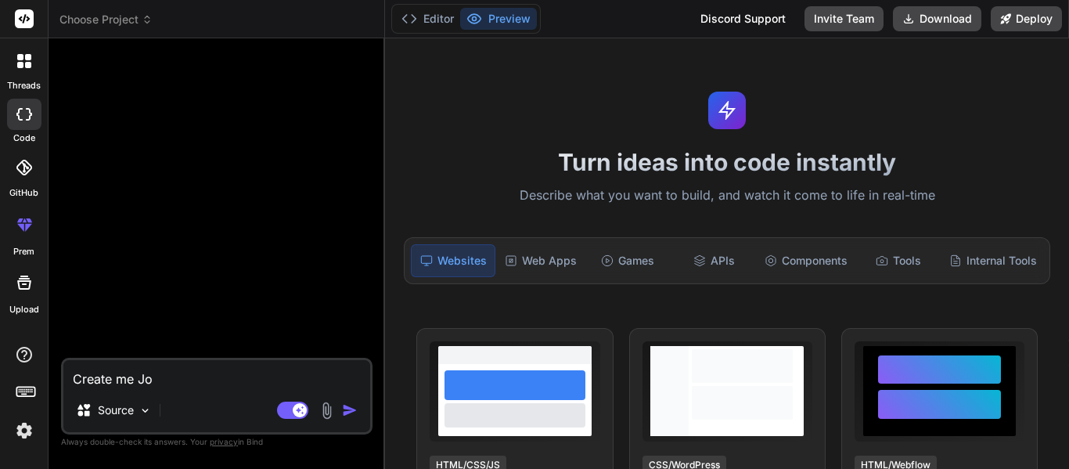
type textarea "Create me Joj"
type textarea "x"
type textarea "Create me Joje"
type textarea "x"
type textarea "Create me Joj"
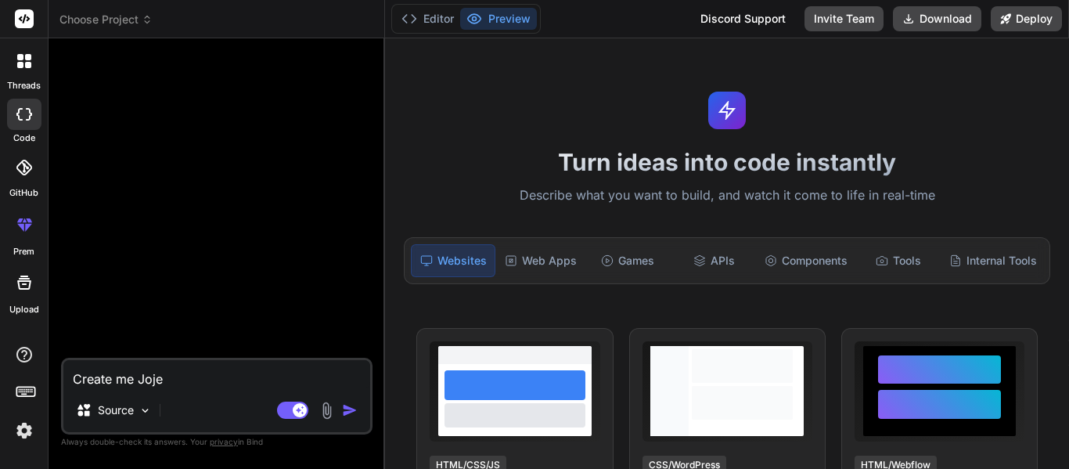
type textarea "x"
type textarea "Create me Jo"
type textarea "x"
type textarea "Create me Joj"
type textarea "x"
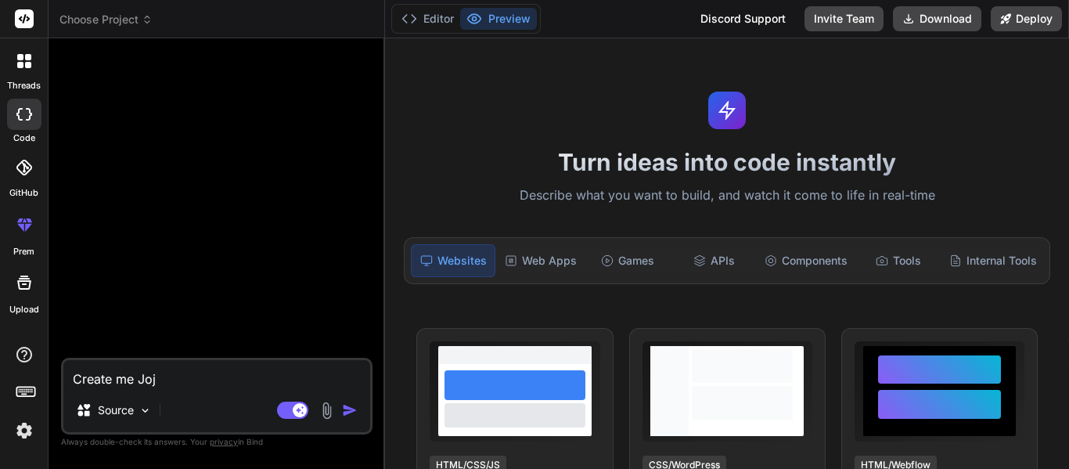
type textarea "Create me Joje"
type textarea "x"
type textarea "Create me Joj"
type textarea "x"
type textarea "Create me Jo"
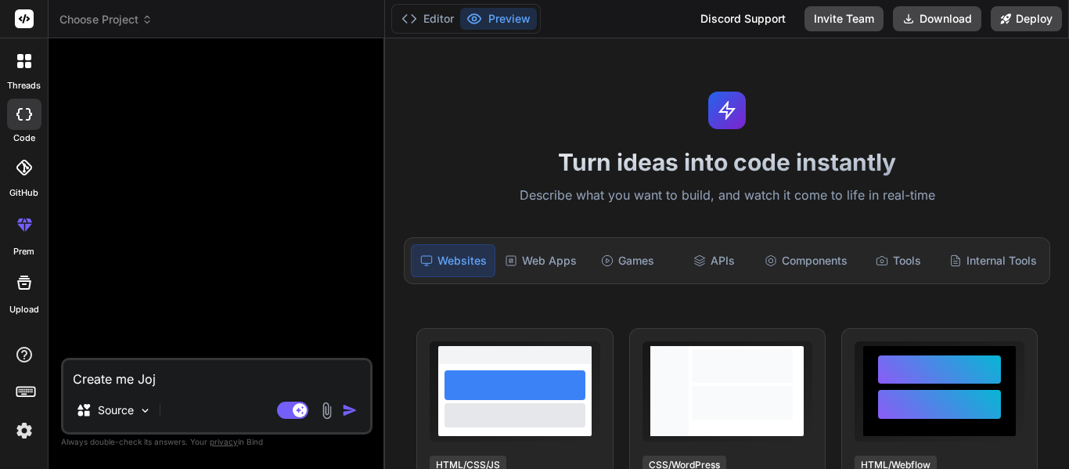
type textarea "x"
type textarea "Create me Jok"
type textarea "x"
type textarea "Create me Joke"
type textarea "x"
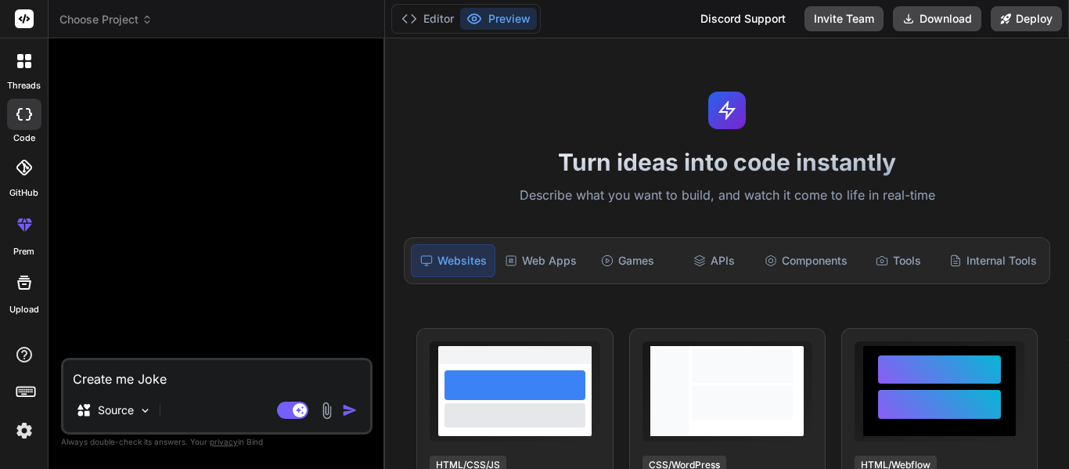
type textarea "Create me JokeH"
type textarea "x"
type textarea "Create me JokeHa"
type textarea "x"
type textarea "Create me JokeHav"
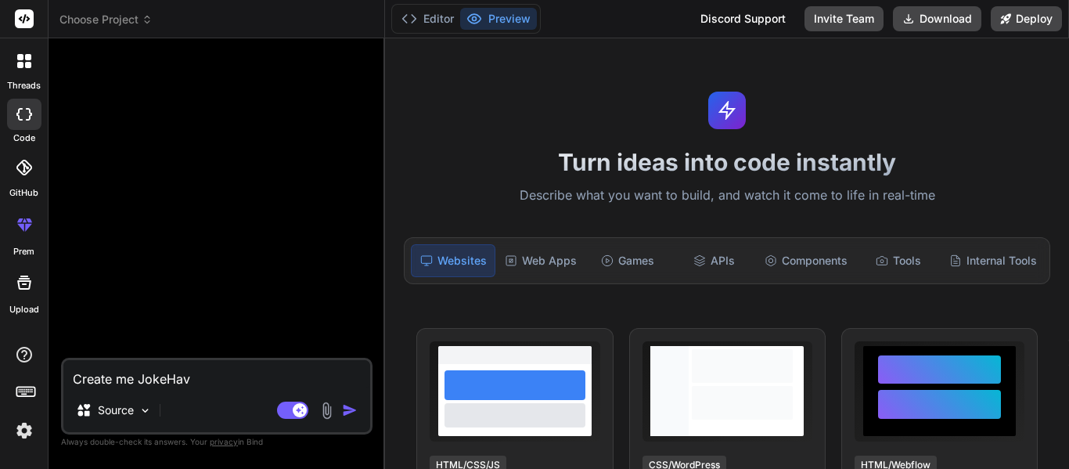
type textarea "x"
type textarea "Create me JokeHave"
type textarea "x"
type textarea "Create me JokeHaven"
type textarea "x"
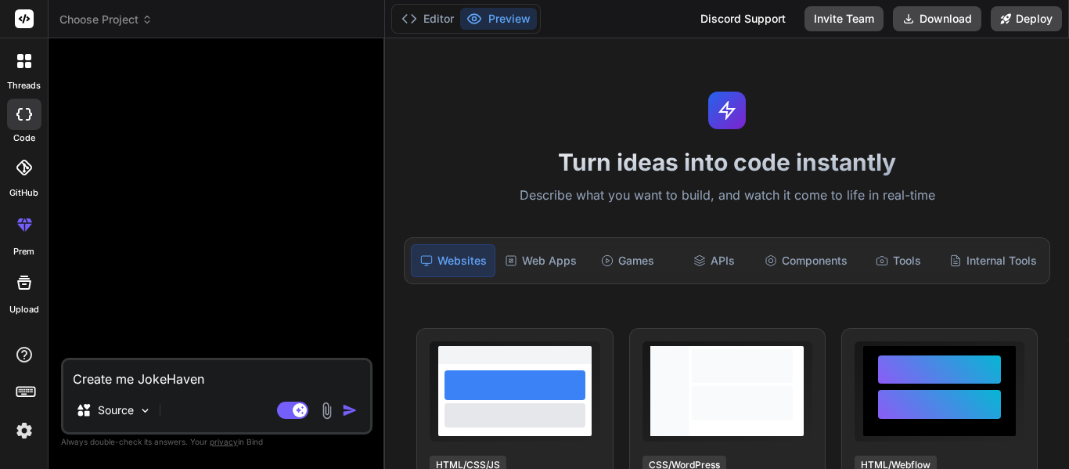
type textarea "Create me JokeHaven,"
type textarea "x"
type textarea "Create me JokeHaven,"
type textarea "x"
type textarea "Create me JokeHaven, a"
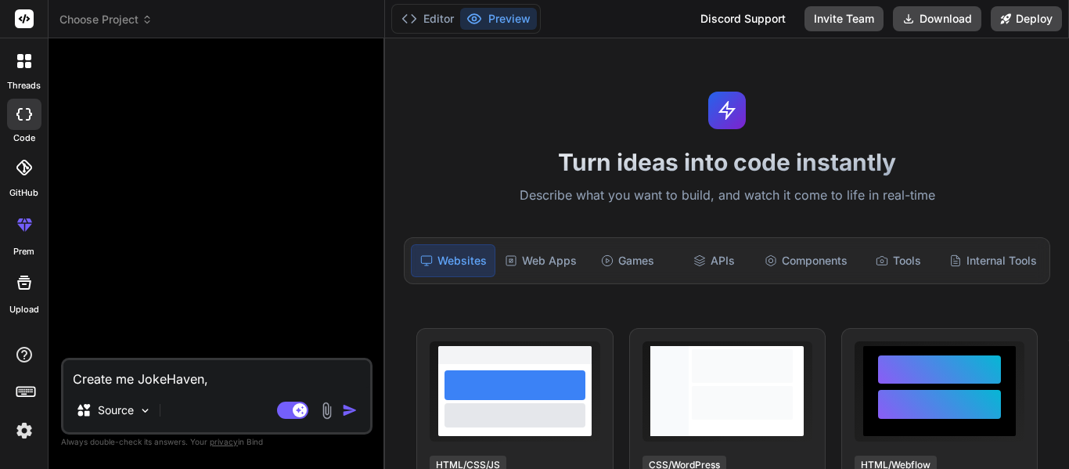
type textarea "x"
type textarea "Create me JokeHaven, an"
type textarea "x"
type textarea "Create me JokeHaven, and"
type textarea "x"
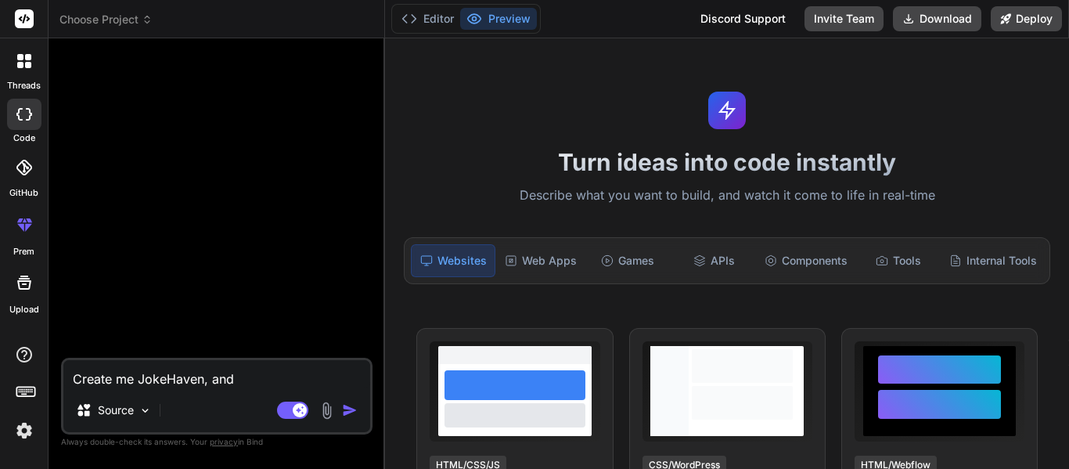
type textarea "Create me JokeHaven, and"
type textarea "x"
type textarea "Create me JokeHaven, and i"
type textarea "x"
type textarea "Create me JokeHaven, and in"
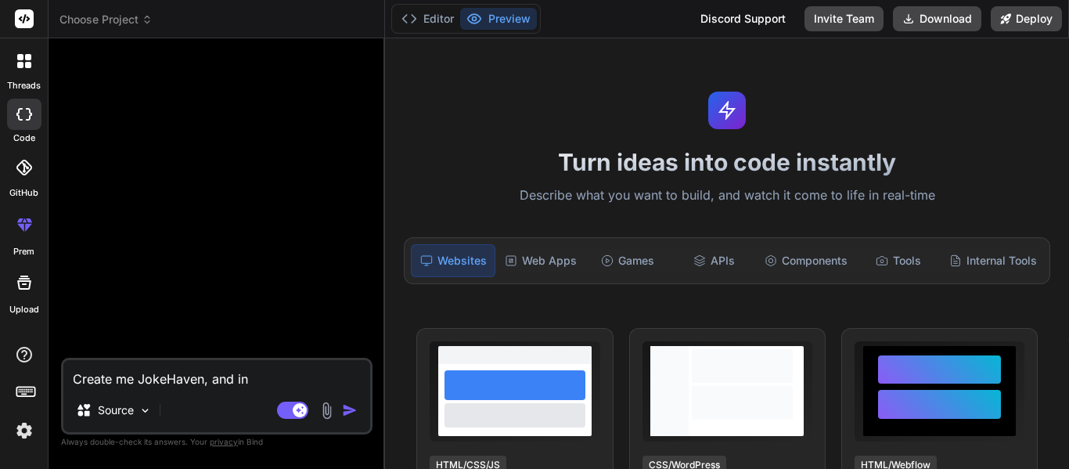
type textarea "x"
type textarea "Create me JokeHaven, and i"
type textarea "x"
type textarea "Create me JokeHaven, and"
type textarea "x"
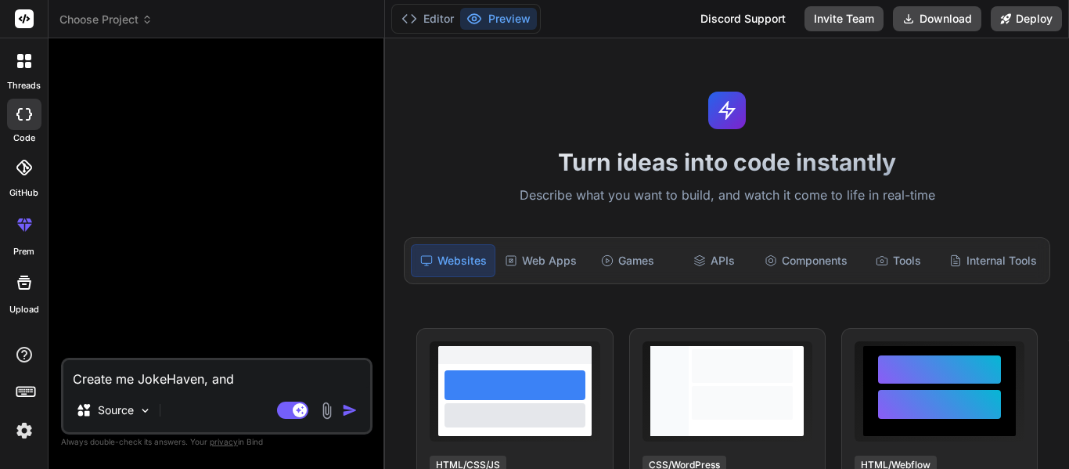
type textarea "Create me JokeHaven, and"
type textarea "x"
type textarea "Create me JokeHaven, an"
type textarea "x"
type textarea "Create me JokeHaven, an"
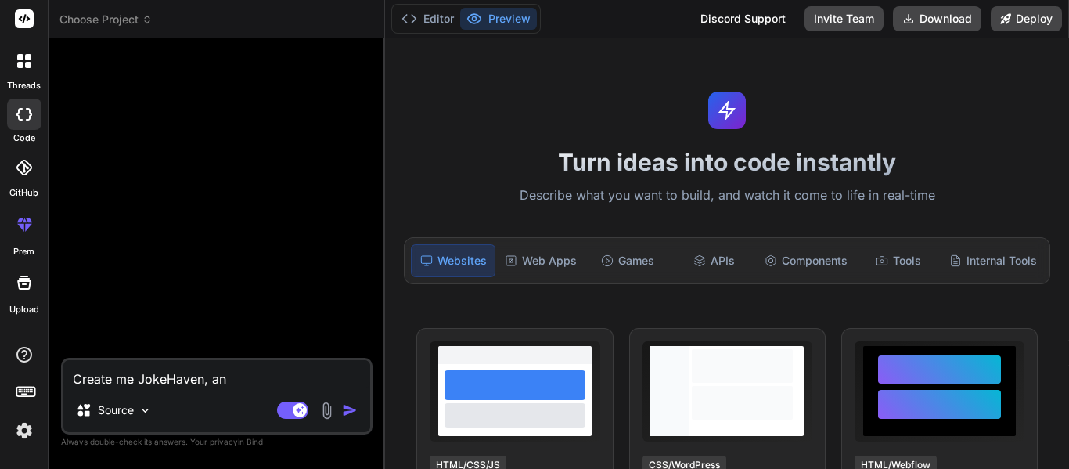
type textarea "x"
type textarea "Create me JokeHaven, an i"
type textarea "x"
type textarea "Create me JokeHaven, an in"
type textarea "x"
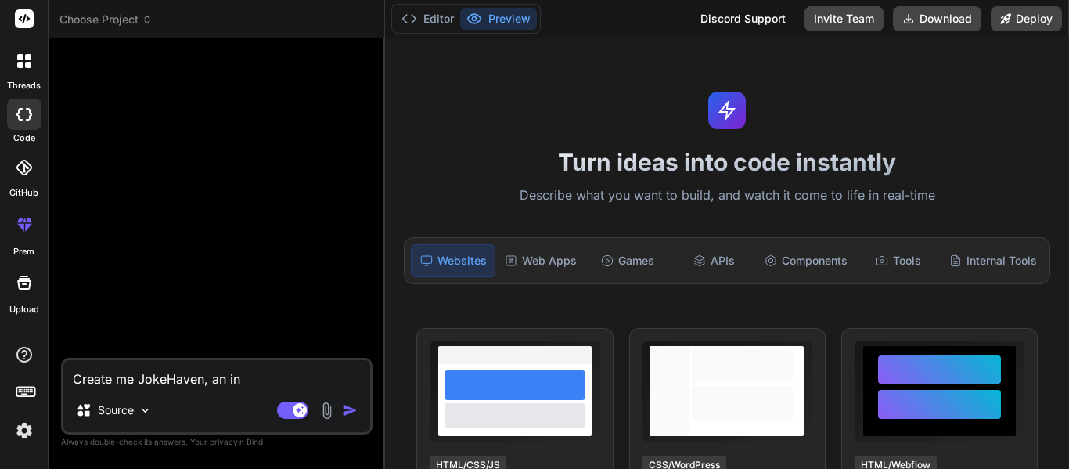
type textarea "Create me JokeHaven, an int"
type textarea "x"
type textarea "Create me JokeHaven, an inte"
type textarea "x"
type textarea "Create me JokeHaven, an inter"
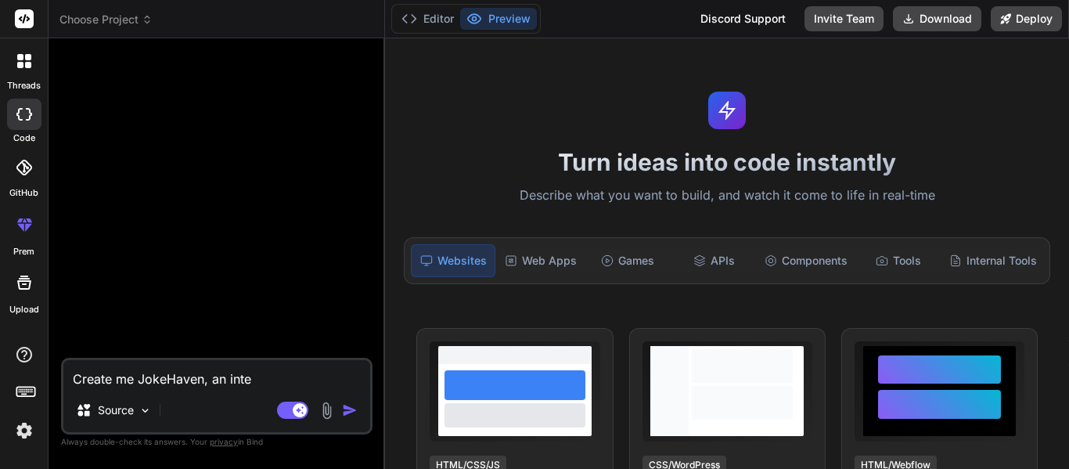
type textarea "x"
type textarea "Create me JokeHaven, an intera"
type textarea "x"
type textarea "Create me JokeHaven, an interac"
type textarea "x"
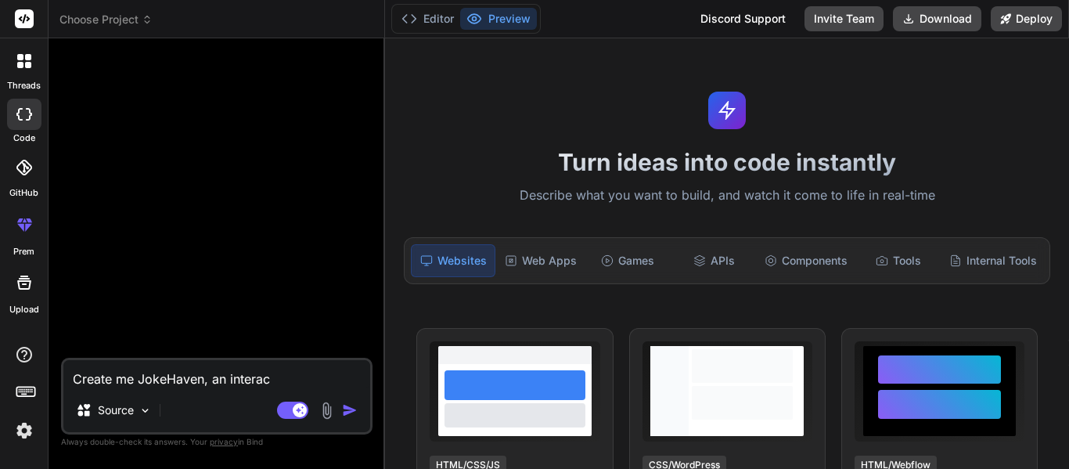
type textarea "Create me JokeHaven, an interact"
type textarea "x"
type textarea "Create me JokeHaven, an interacti"
type textarea "x"
type textarea "Create me JokeHaven, an interactiv"
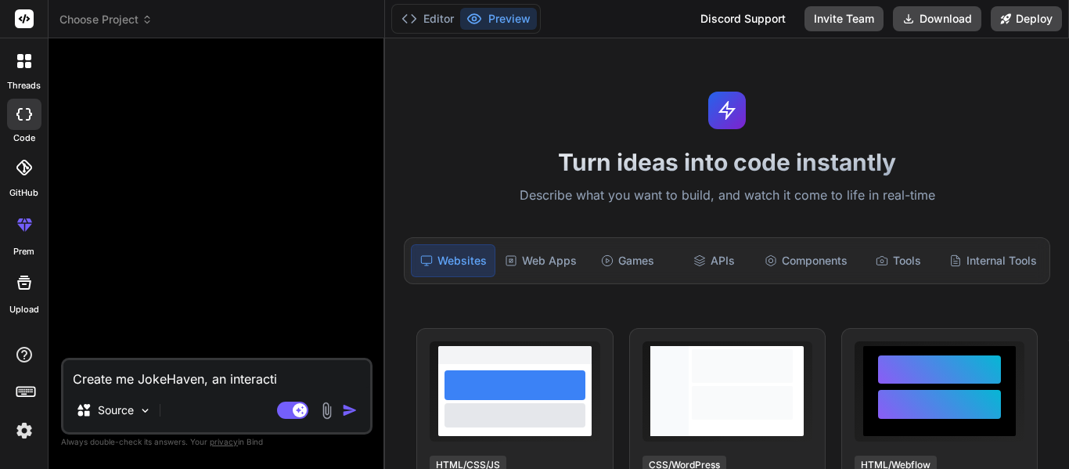
type textarea "x"
type textarea "Create me JokeHaven, an interactive"
type textarea "x"
type textarea "Create me JokeHaven, an interactive"
type textarea "x"
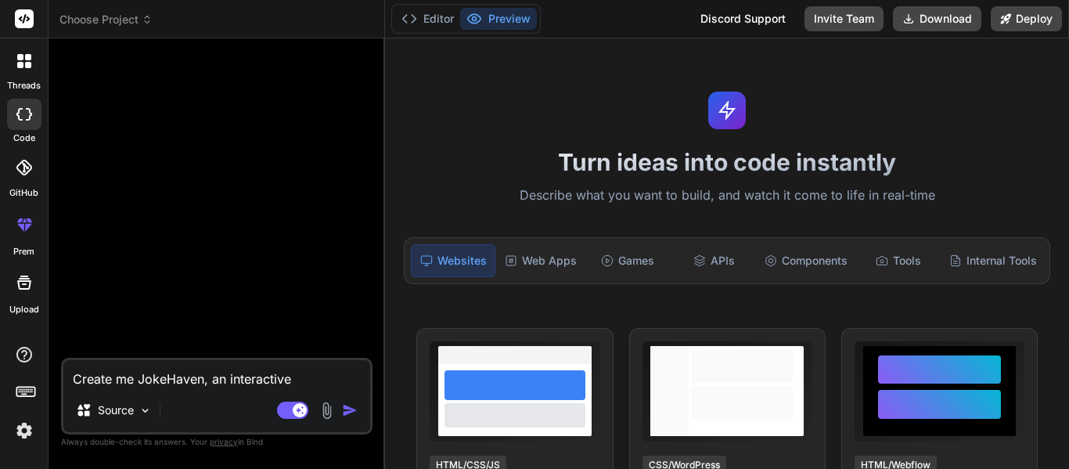
type textarea "Create me JokeHaven, an interactive p"
type textarea "x"
type textarea "Create me JokeHaven, an interactive pl"
type textarea "x"
type textarea "Create me JokeHaven, an interactive pla"
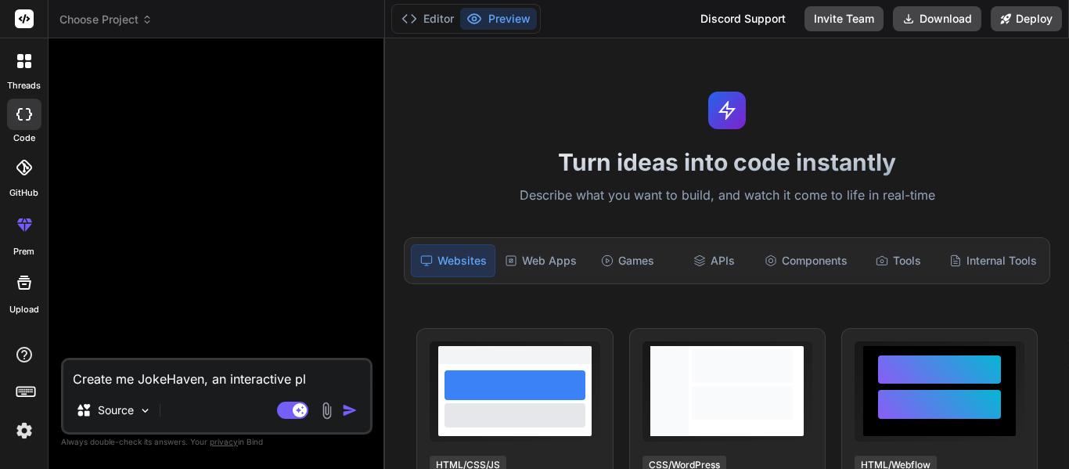
type textarea "x"
type textarea "Create me JokeHaven, an interactive plac"
type textarea "x"
type textarea "Create me JokeHaven, an interactive place"
type textarea "x"
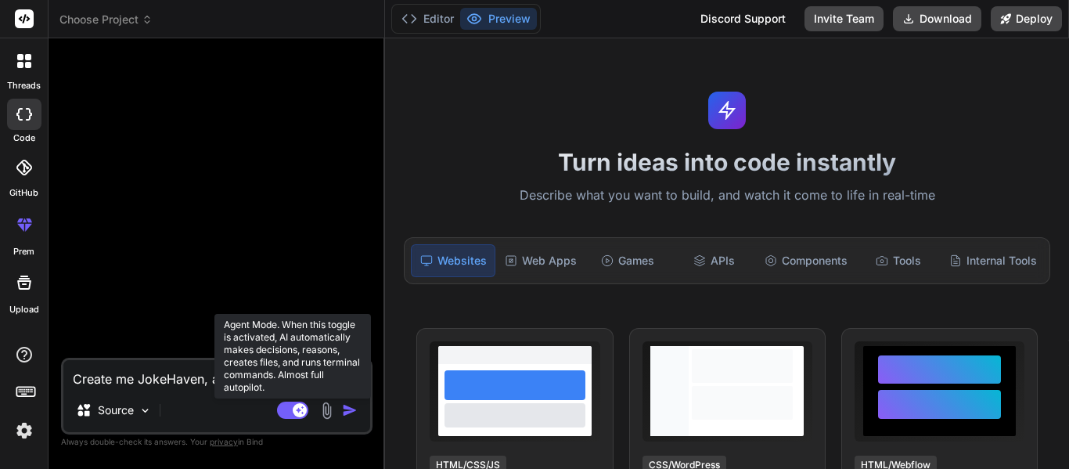
type textarea "Create me JokeHaven, an interactive place"
click at [300, 407] on rect at bounding box center [300, 410] width 14 height 14
type textarea "x"
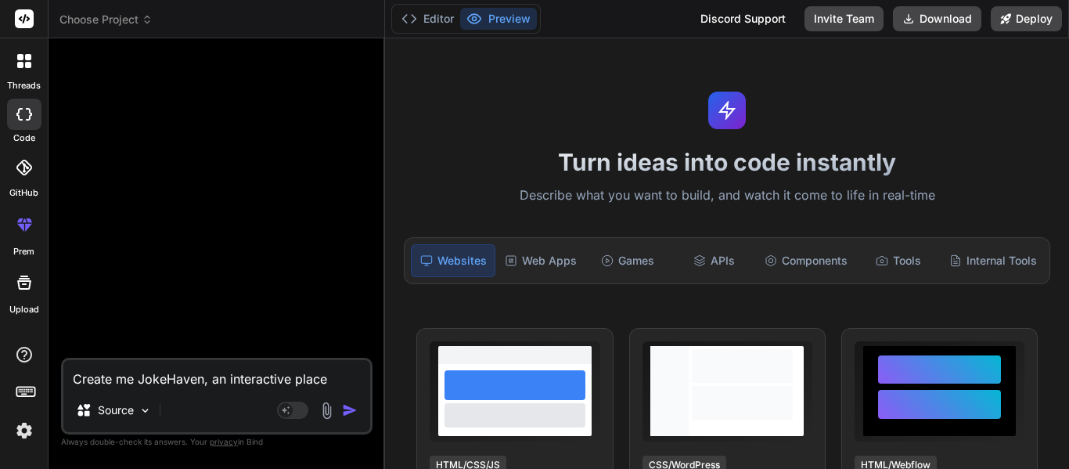
click at [219, 387] on textarea "Create me JokeHaven, an interactive place" at bounding box center [216, 374] width 307 height 28
type textarea "Create me JokeHaven, an interactive place"
type textarea "x"
type textarea "Create me JokeHaven, an interactive place w"
type textarea "x"
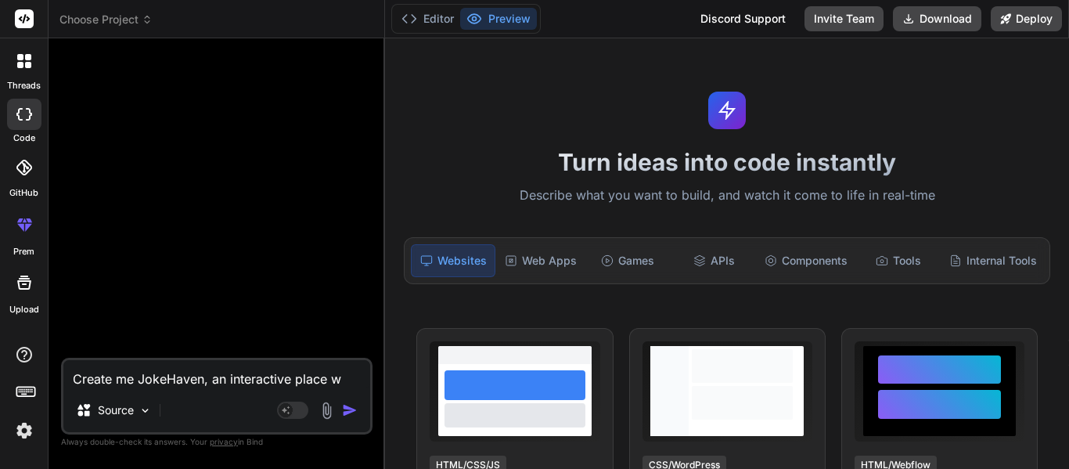
type textarea "Create me JokeHaven, an interactive place wh"
type textarea "x"
type textarea "Create me JokeHaven, an interactive place whe"
type textarea "x"
type textarea "Create me JokeHaven, an interactive place wher"
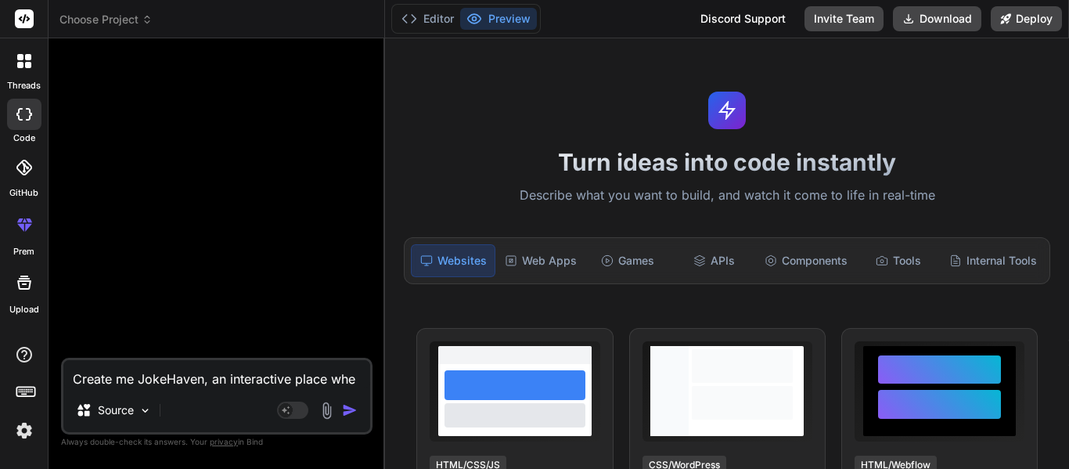
type textarea "x"
type textarea "Create me JokeHaven, an interactive place where"
type textarea "x"
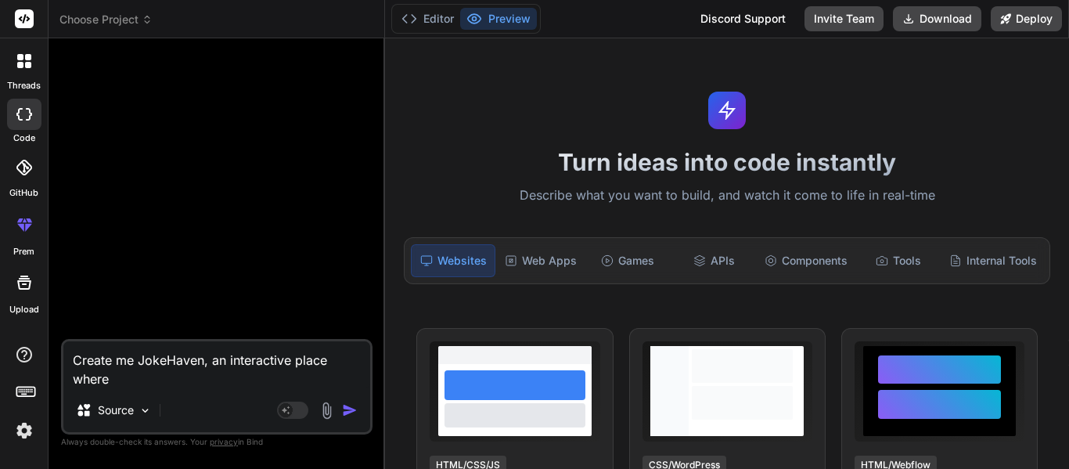
type textarea "Create me JokeHaven, an interactive place where"
type textarea "x"
type textarea "Create me JokeHaven, an interactive place where y"
type textarea "x"
type textarea "Create me JokeHaven, an interactive place where yo"
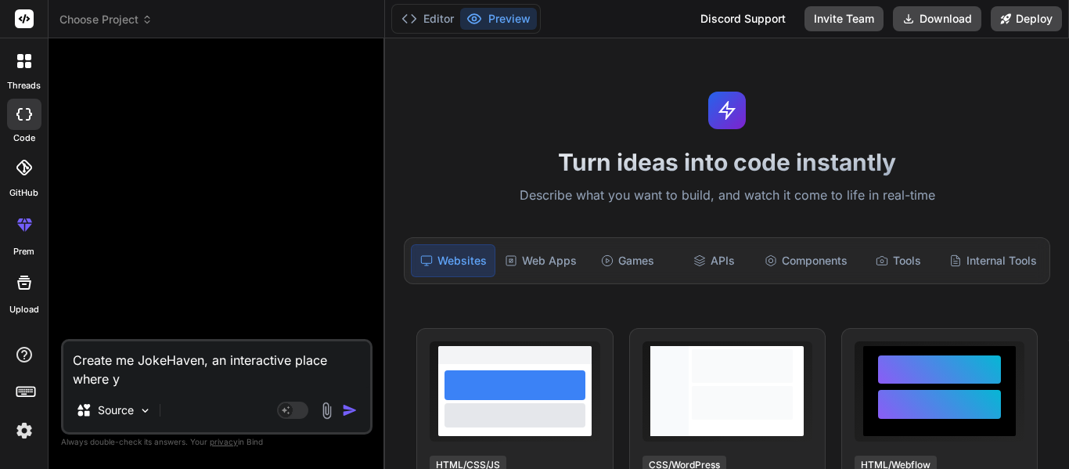
type textarea "x"
type textarea "Create me JokeHaven, an interactive place where you"
type textarea "x"
type textarea "Create me JokeHaven, an interactive place where you"
type textarea "x"
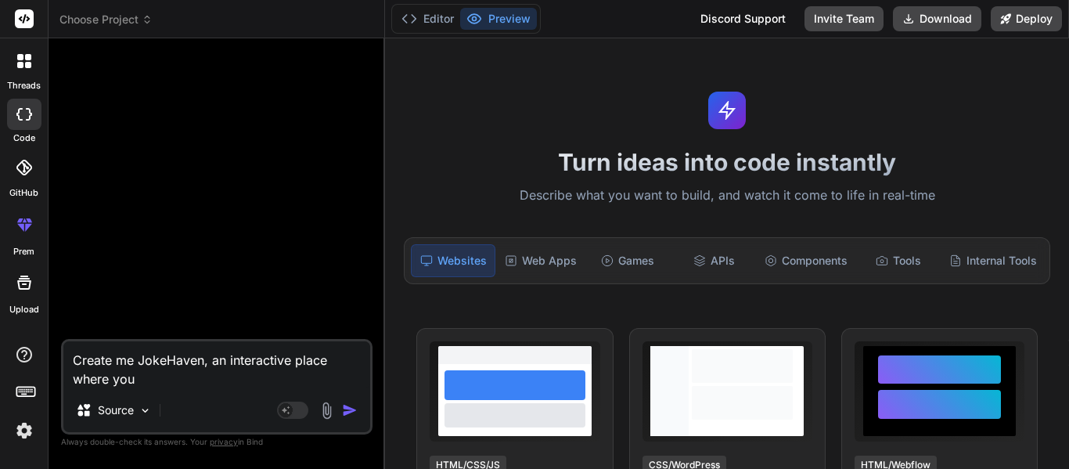
type textarea "Create me JokeHaven, an interactive place where you c"
type textarea "x"
type textarea "Create me JokeHaven, an interactive place where you ca"
type textarea "x"
type textarea "Create me JokeHaven, an interactive place where you can"
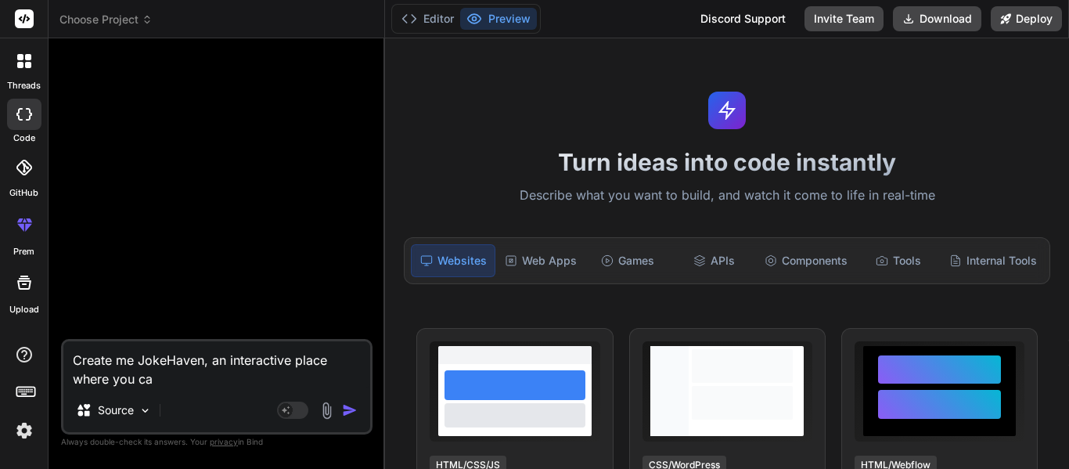
type textarea "x"
type textarea "Create me JokeHaven, an interactive place where you can"
type textarea "x"
type textarea "Create me JokeHaven, an interactive place where you can s"
type textarea "x"
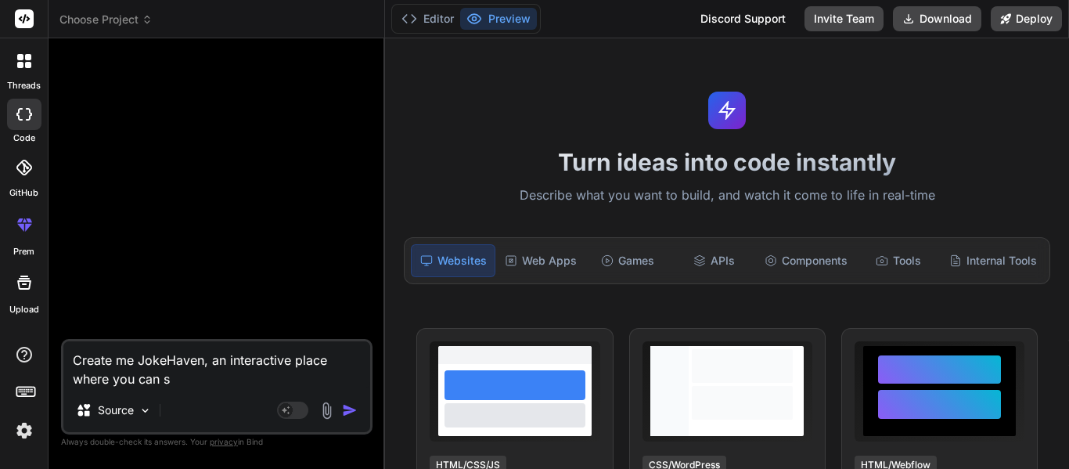
type textarea "Create me JokeHaven, an interactive place where you can se"
type textarea "x"
type textarea "Create me JokeHaven, an interactive place where you can see"
type textarea "x"
type textarea "Create me JokeHaven, an interactive place where you can see"
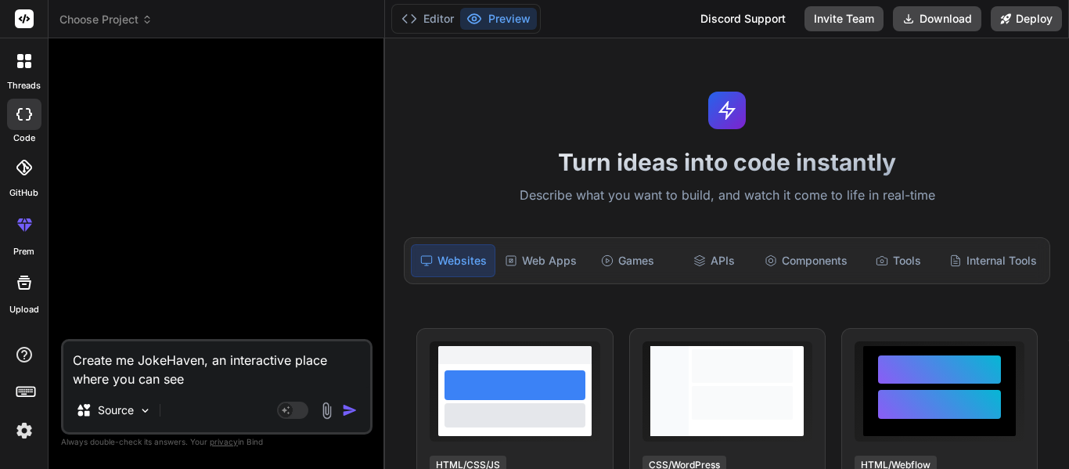
type textarea "x"
type textarea "Create me JokeHaven, an interactive place where you f"
type textarea "x"
type textarea "Create me JokeHaven, an interactive place where you fi"
type textarea "x"
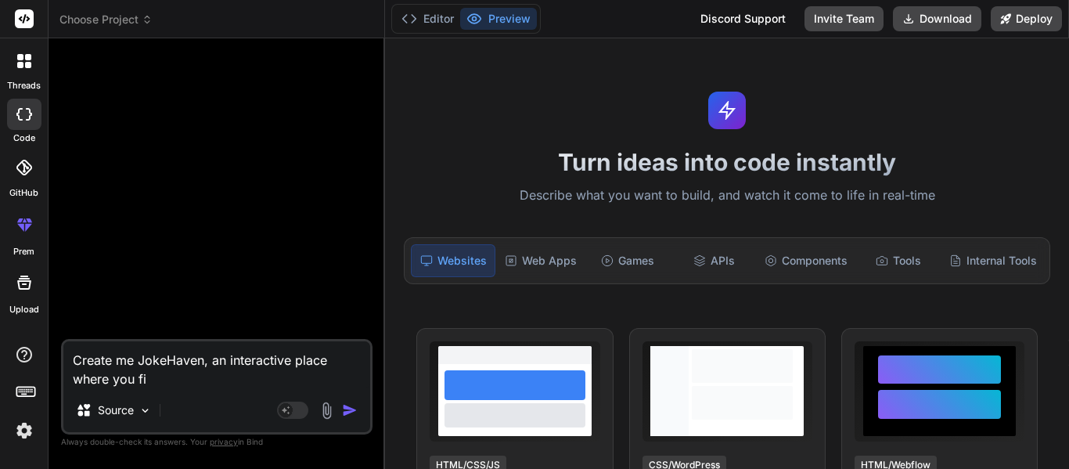
type textarea "Create me JokeHaven, an interactive place where you fin"
type textarea "x"
type textarea "Create me JokeHaven, an interactive place where you find"
type textarea "x"
type textarea "Create me JokeHaven, an interactive place where you find"
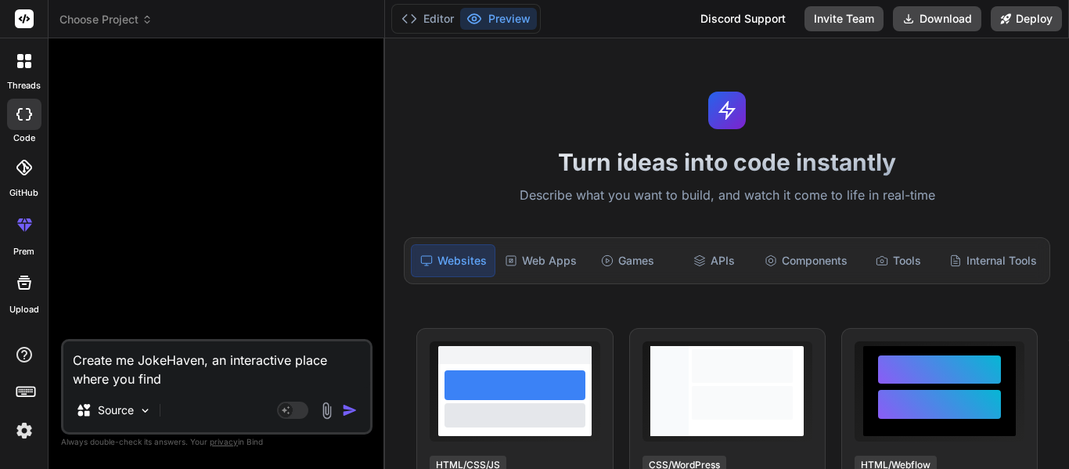
type textarea "x"
type textarea "Create me JokeHaven, an interactive place where you find j"
type textarea "x"
type textarea "Create me JokeHaven, an interactive place where you find jo"
type textarea "x"
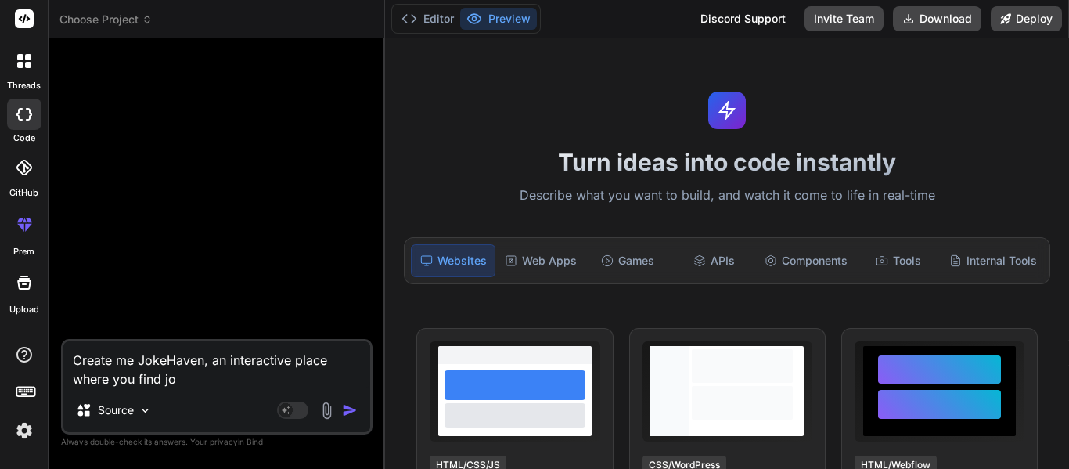
type textarea "Create me JokeHaven, an interactive place where you find jok"
type textarea "x"
type textarea "Create me JokeHaven, an interactive place where you find joke"
type textarea "x"
type textarea "Create me JokeHaven, an interactive place where you find jokes"
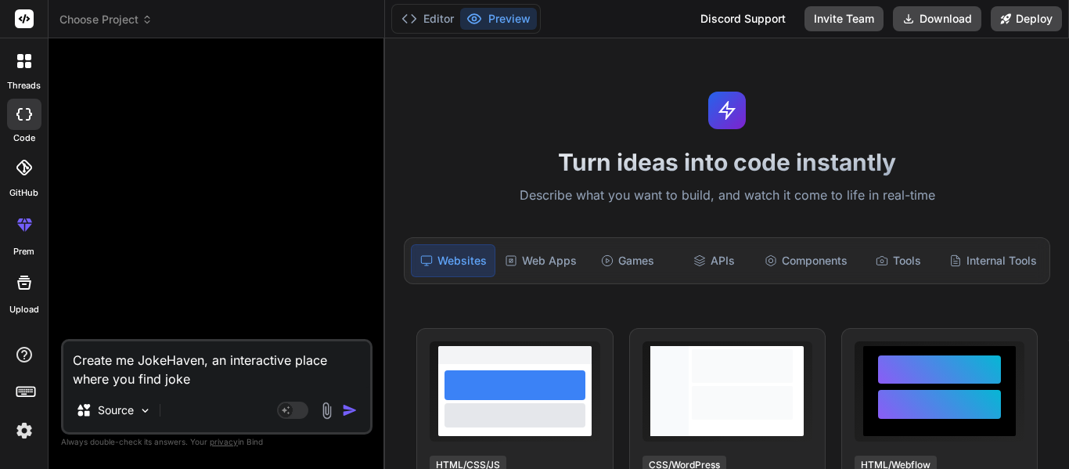
type textarea "x"
type textarea "Create me JokeHaven, an interactive place where you find jokes,"
type textarea "x"
type textarea "Create me JokeHaven, an interactive place where you find jokes,"
type textarea "x"
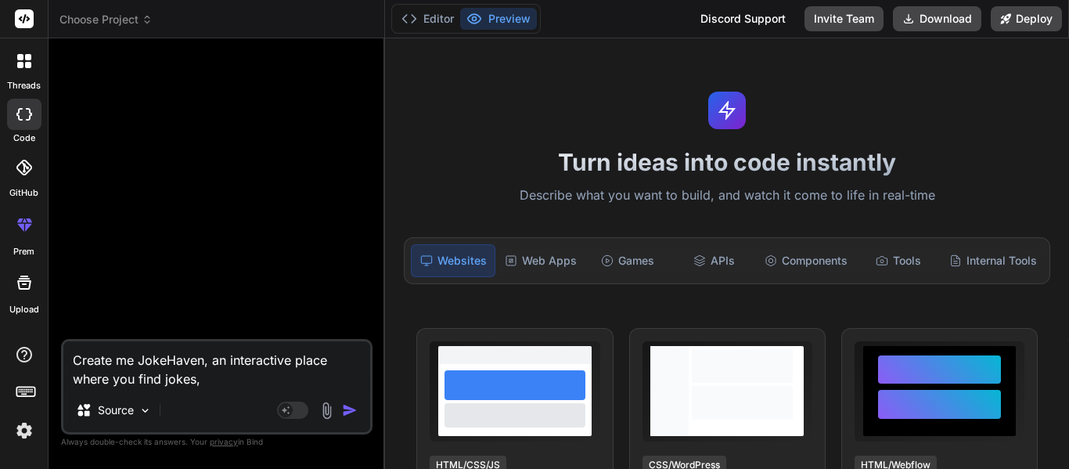
type textarea "Create me JokeHaven, an interactive place where you find jokes, p"
type textarea "x"
type textarea "Create me JokeHaven, an interactive place where you find jokes, pl"
type textarea "x"
type textarea "Create me JokeHaven, an interactive place where you find jokes, pla"
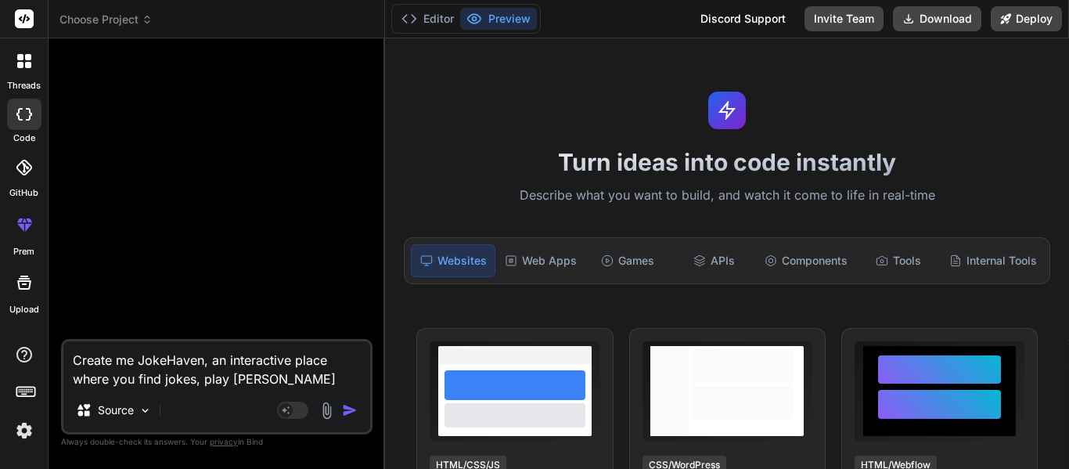
paste textarea "g"
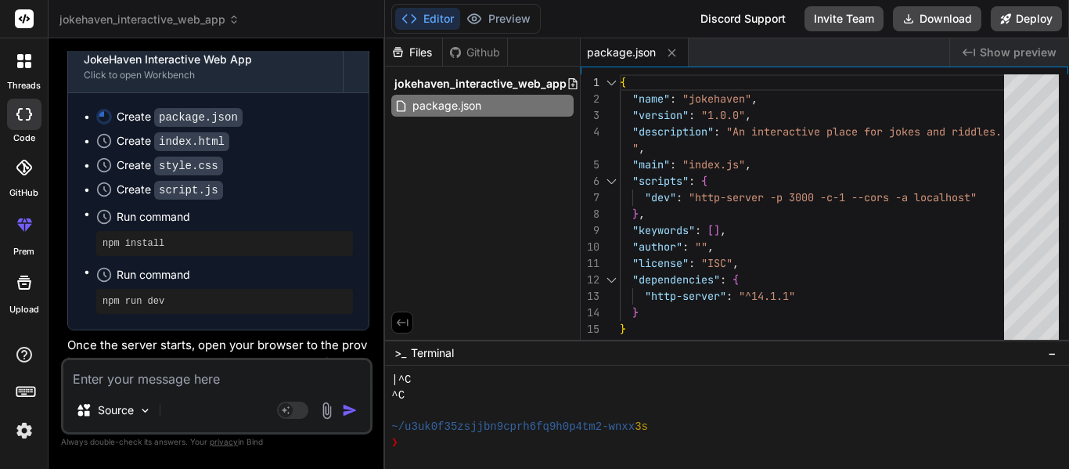
scroll to position [207, 0]
